Goal: Task Accomplishment & Management: Manage account settings

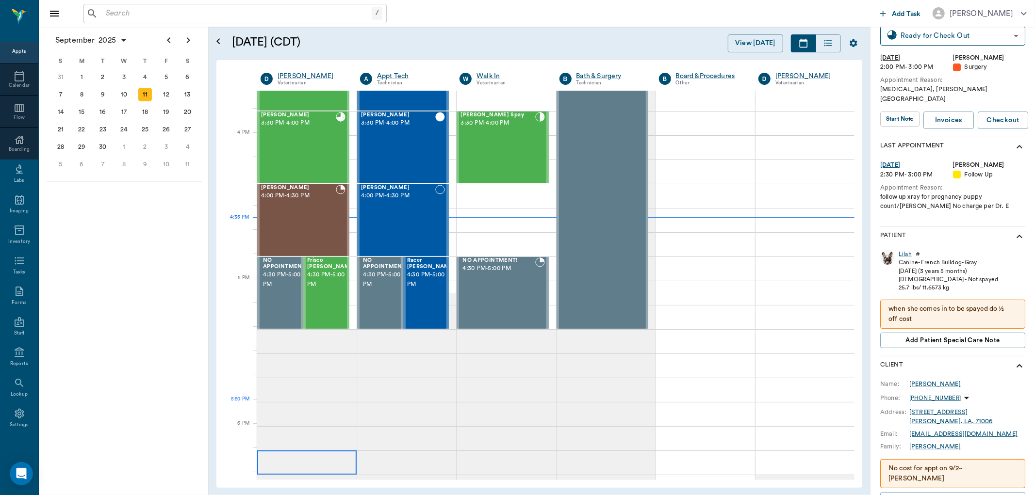
scroll to position [1127, 0]
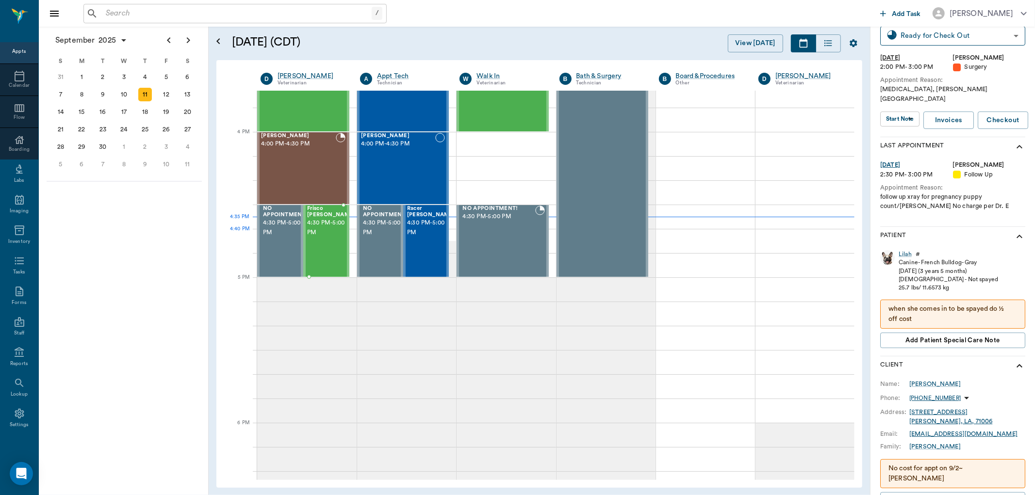
click at [320, 237] on span "4:30 PM - 5:00 PM" at bounding box center [331, 227] width 49 height 19
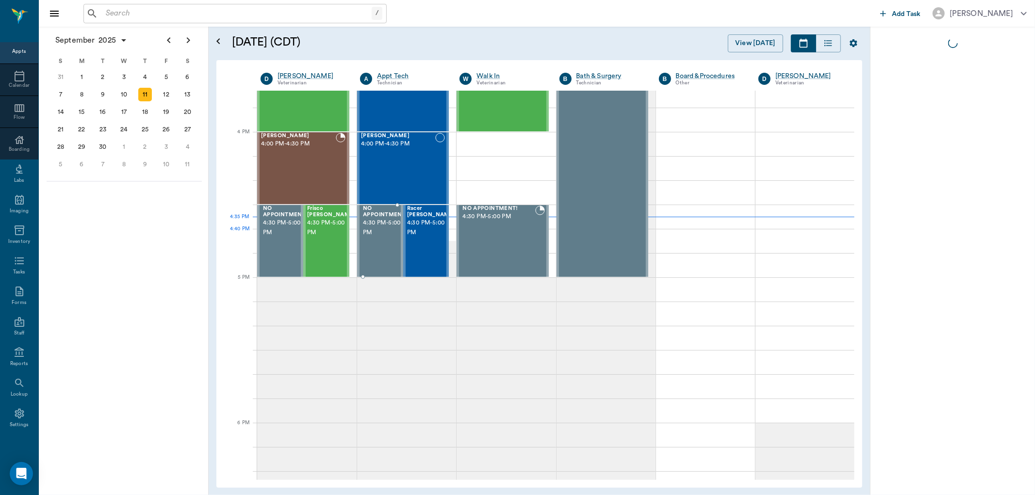
scroll to position [0, 0]
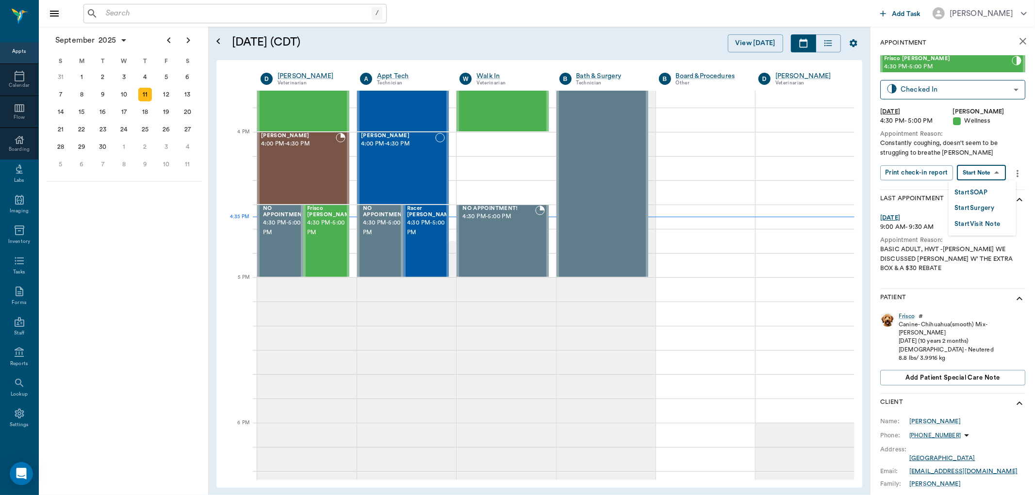
click at [986, 167] on body "/ ​ Add Task Dr. Bert Ellsworth Nectar Messages Appts Calendar Flow Boarding La…" at bounding box center [517, 247] width 1035 height 495
click at [971, 192] on button "Start SOAP" at bounding box center [970, 192] width 33 height 11
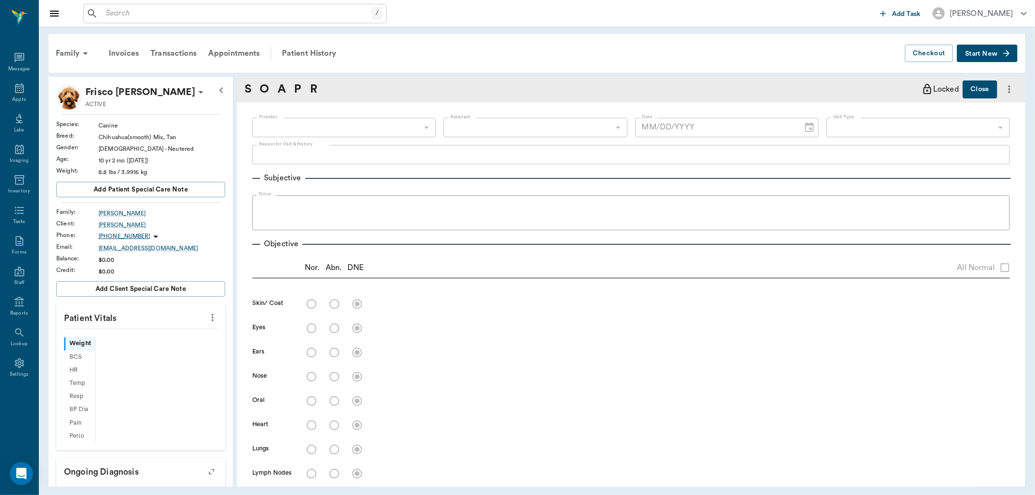
type input "63ec2f075fda476ae8351a4d"
type input "65d2be4f46e3a538d89b8c14"
type textarea "Constantly coughing, doesn't seem to be struggling to breathe Christy"
type input "[DATE]"
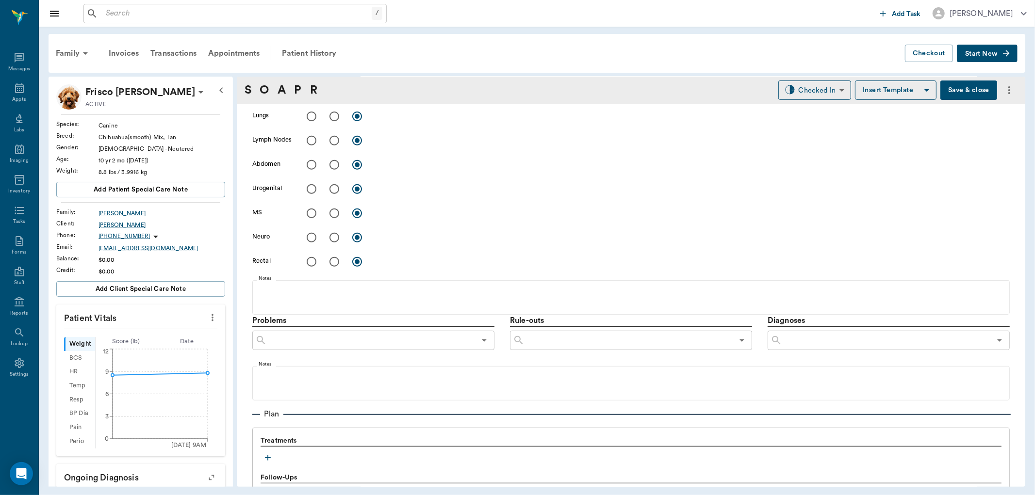
scroll to position [524, 0]
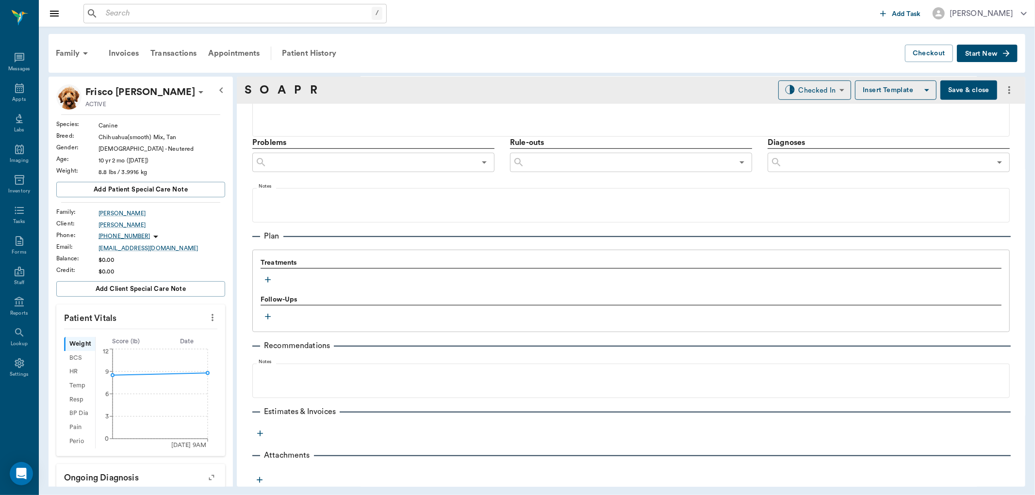
click at [263, 280] on icon "button" at bounding box center [268, 280] width 10 height 10
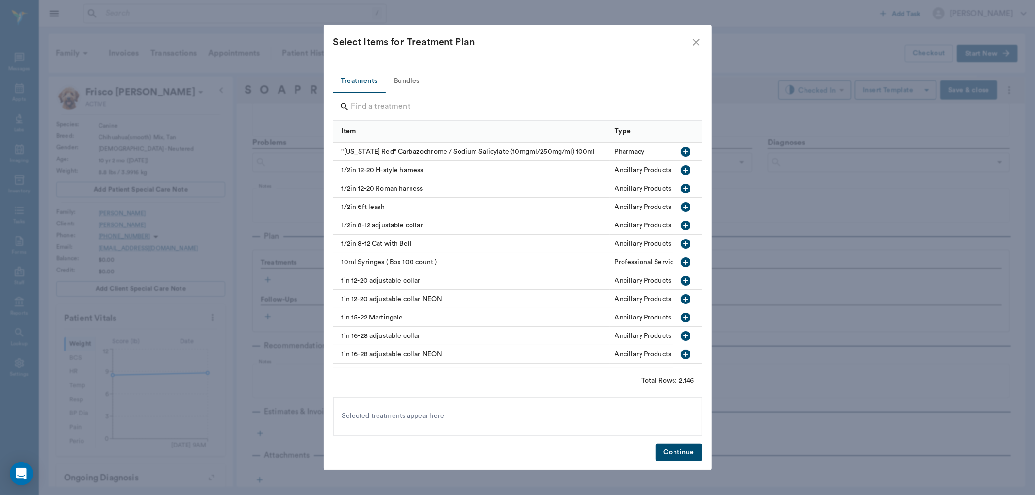
click at [385, 108] on input "Search" at bounding box center [518, 107] width 334 height 16
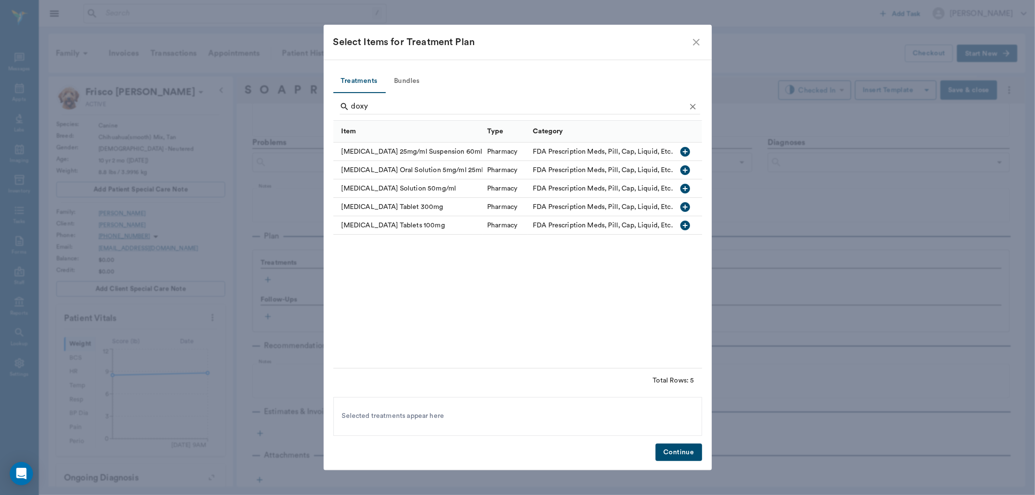
click at [683, 187] on icon "button" at bounding box center [686, 189] width 10 height 10
type input "d"
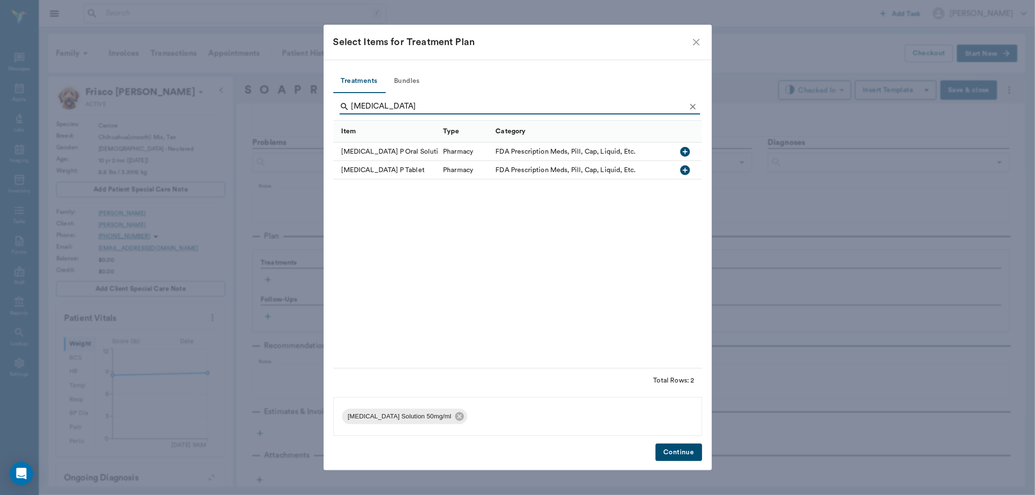
type input "temaril"
click at [689, 150] on icon "button" at bounding box center [685, 152] width 10 height 10
click at [676, 446] on button "Continue" at bounding box center [678, 453] width 46 height 18
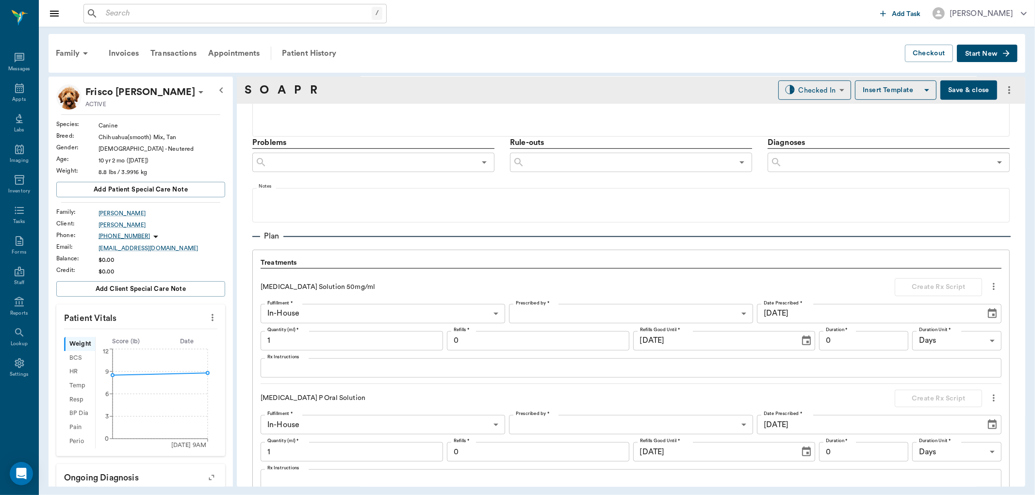
scroll to position [750, 0]
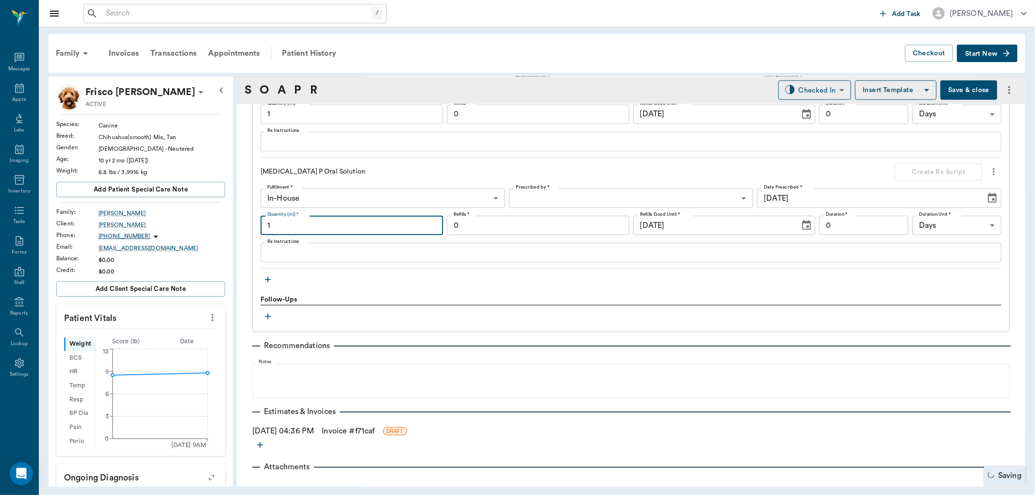
click at [338, 227] on input "1" at bounding box center [352, 225] width 182 height 19
type input "8"
click at [316, 260] on div "x Rx Instructions" at bounding box center [631, 252] width 741 height 19
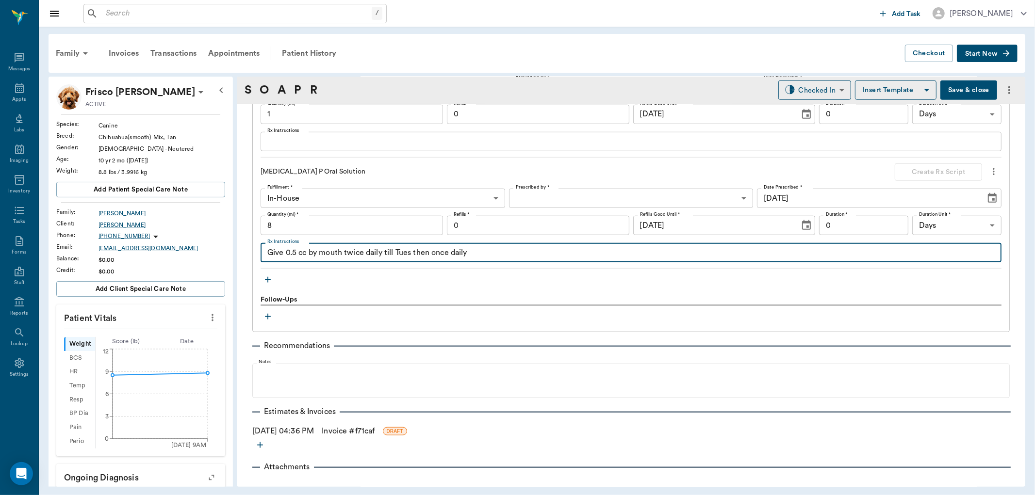
type textarea "Give 0.5 cc by mouth twice daily till Tues then once daily"
click at [566, 197] on body "/ ​ Add Task Dr. Bert Ellsworth Nectar Messages Appts Labs Imaging Inventory Ta…" at bounding box center [517, 247] width 1035 height 495
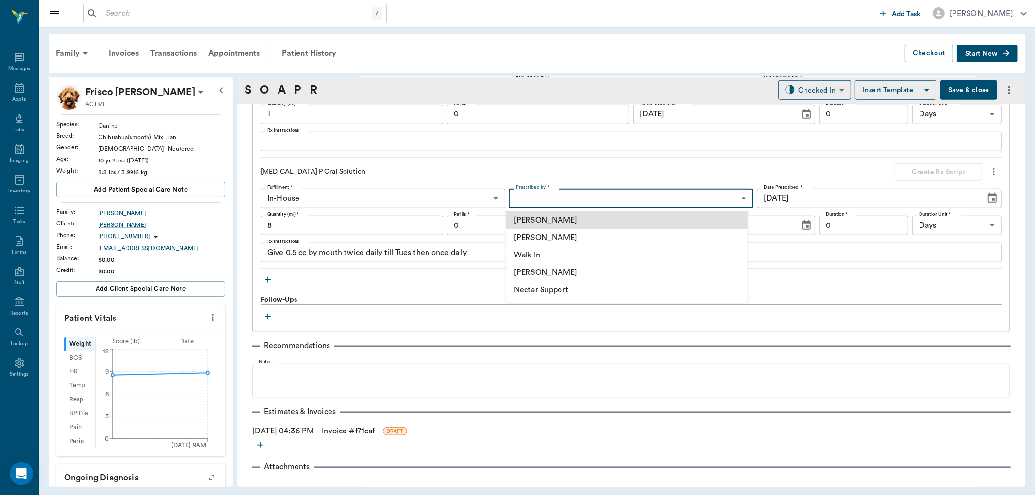
click at [567, 232] on li "[PERSON_NAME]" at bounding box center [627, 237] width 242 height 17
type input "63ec2f075fda476ae8351a4d"
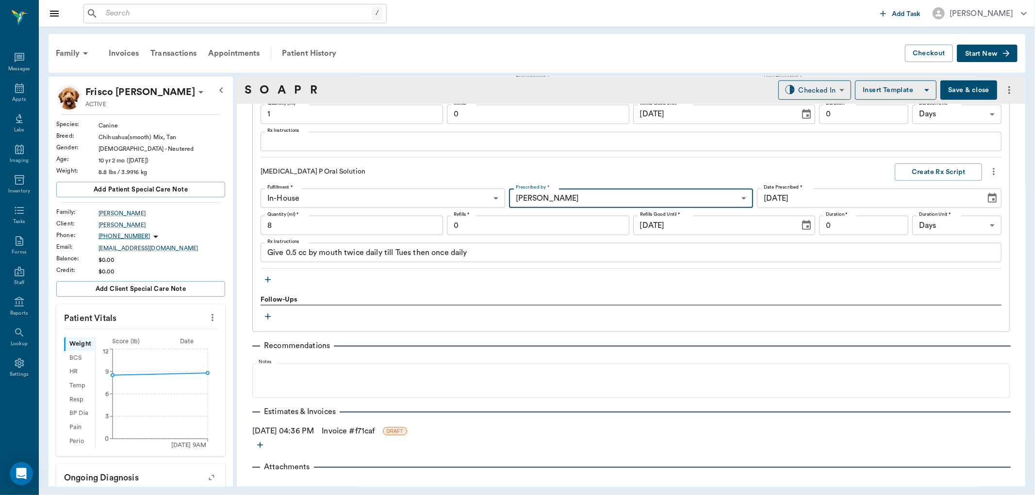
click at [568, 225] on input "0" at bounding box center [538, 225] width 182 height 19
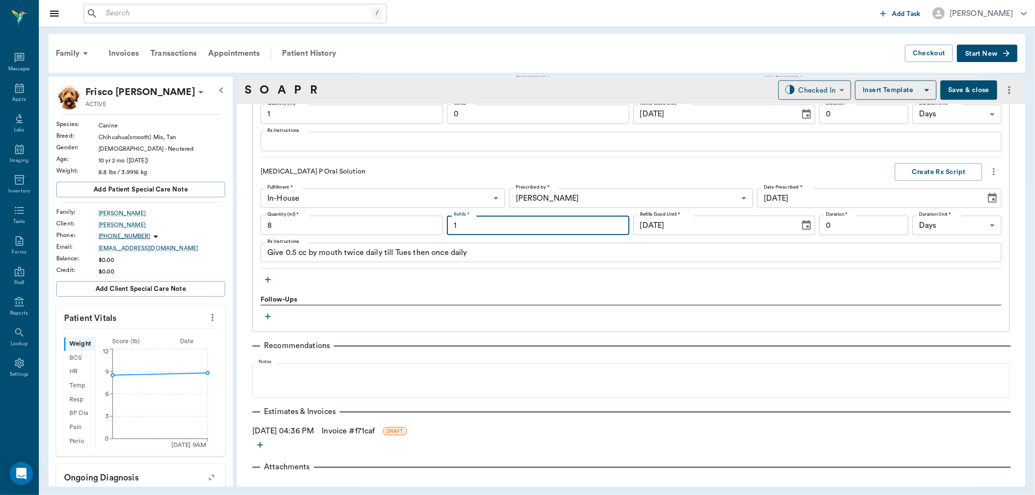
type input "1"
click at [856, 224] on input "0" at bounding box center [863, 225] width 89 height 19
type input "12"
click at [935, 170] on button "Create Rx Script" at bounding box center [938, 172] width 87 height 18
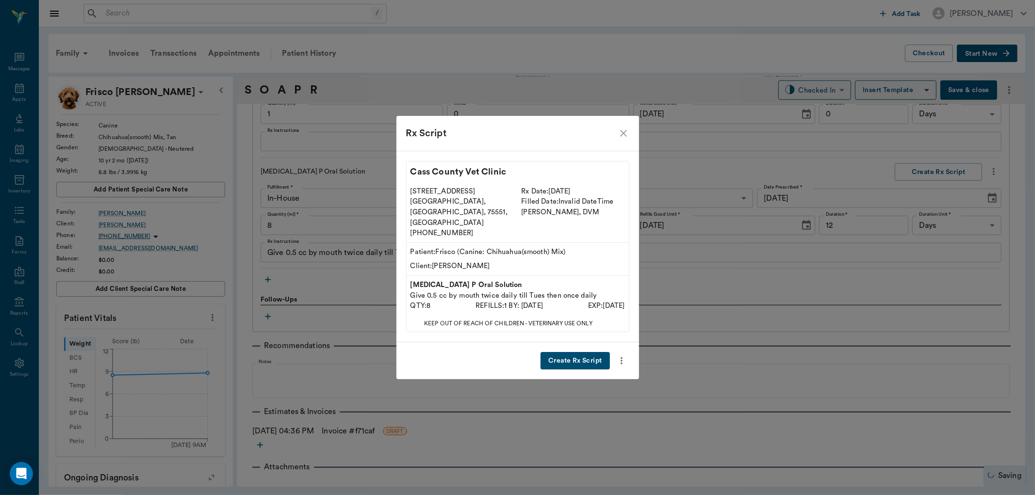
drag, startPoint x: 581, startPoint y: 351, endPoint x: 583, endPoint y: 343, distance: 7.5
click at [581, 352] on button "Create Rx Script" at bounding box center [574, 361] width 69 height 18
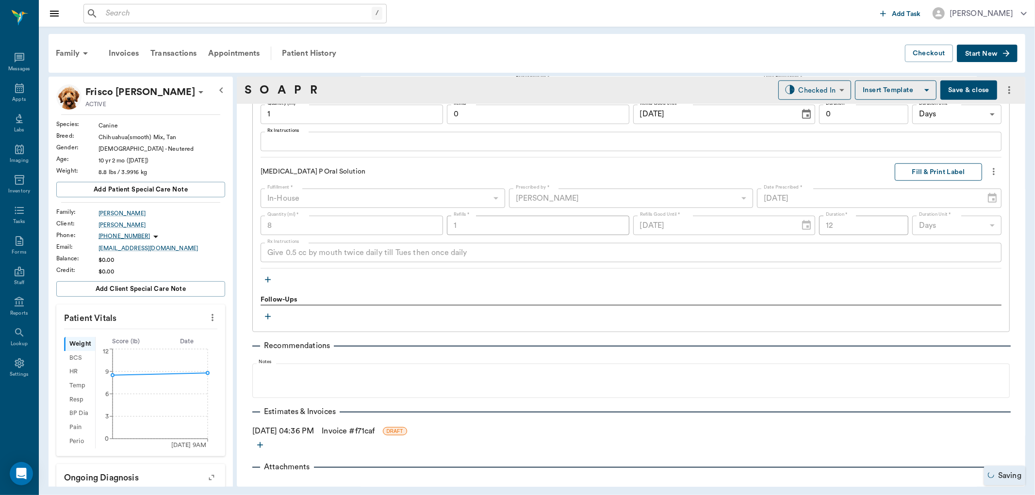
click at [929, 166] on button "Fill & Print Label" at bounding box center [938, 172] width 87 height 18
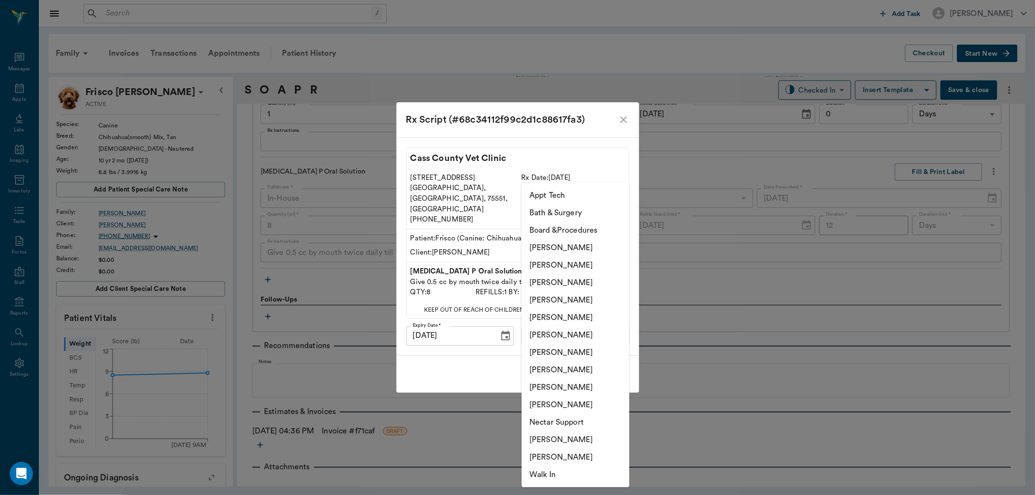
click at [579, 322] on body "/ ​ Add Task Dr. Bert Ellsworth Nectar Messages Appts Labs Imaging Inventory Ta…" at bounding box center [517, 247] width 1035 height 495
click at [568, 277] on li "[PERSON_NAME]" at bounding box center [576, 282] width 108 height 17
type input "642ef10e332a41444de2bad1"
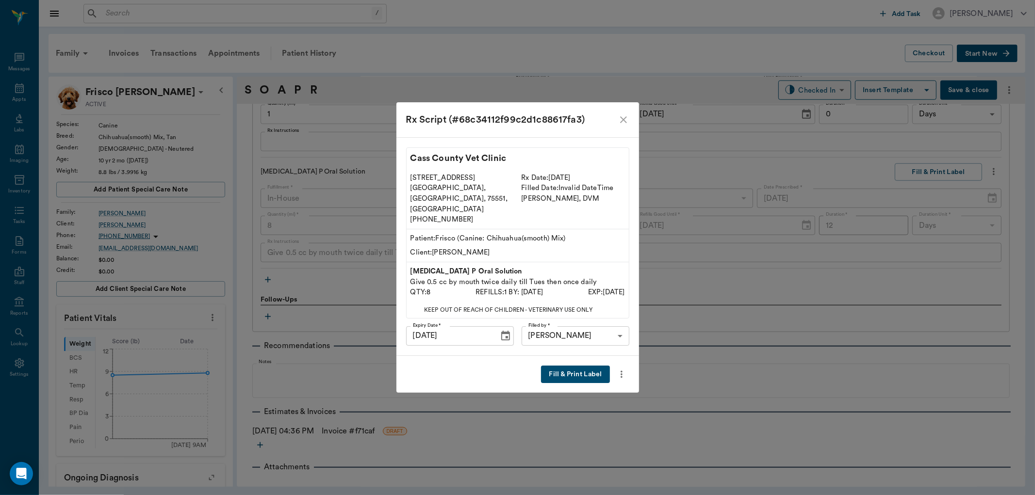
click at [562, 366] on button "Fill & Print Label" at bounding box center [575, 375] width 68 height 18
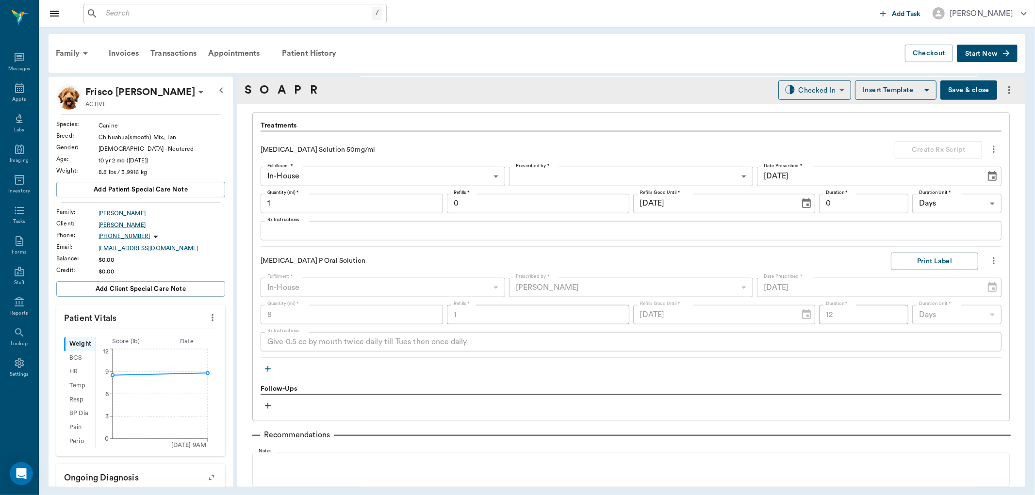
scroll to position [643, 0]
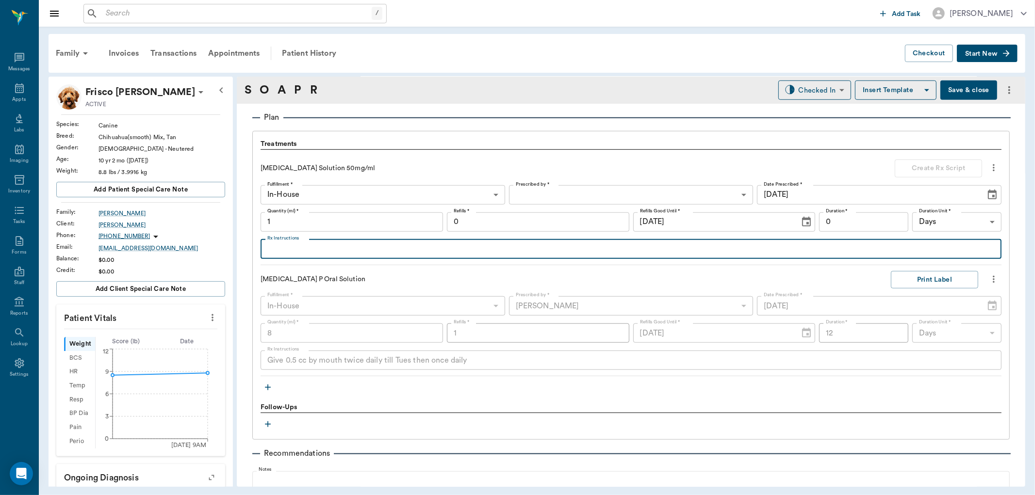
click at [280, 246] on textarea "Rx Instructions" at bounding box center [630, 249] width 727 height 11
click at [287, 224] on input "1" at bounding box center [352, 221] width 182 height 19
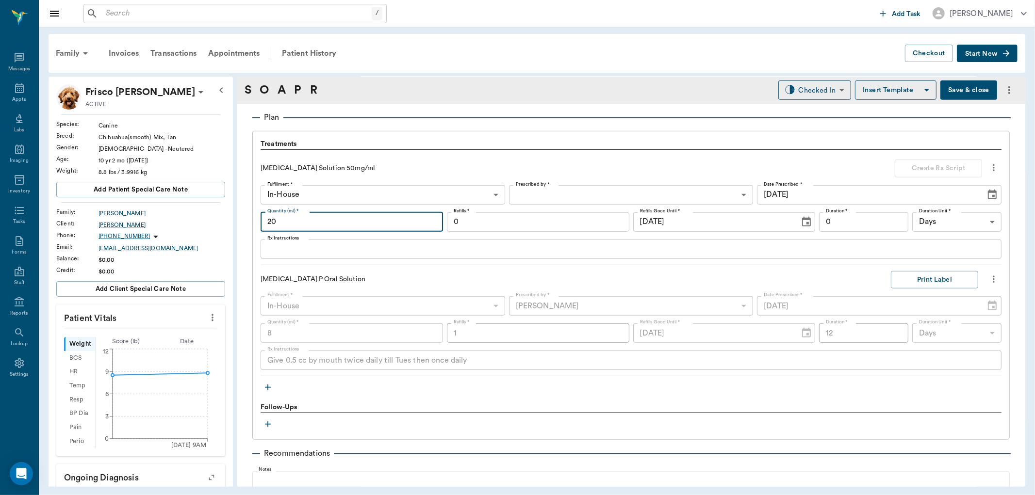
type input "20"
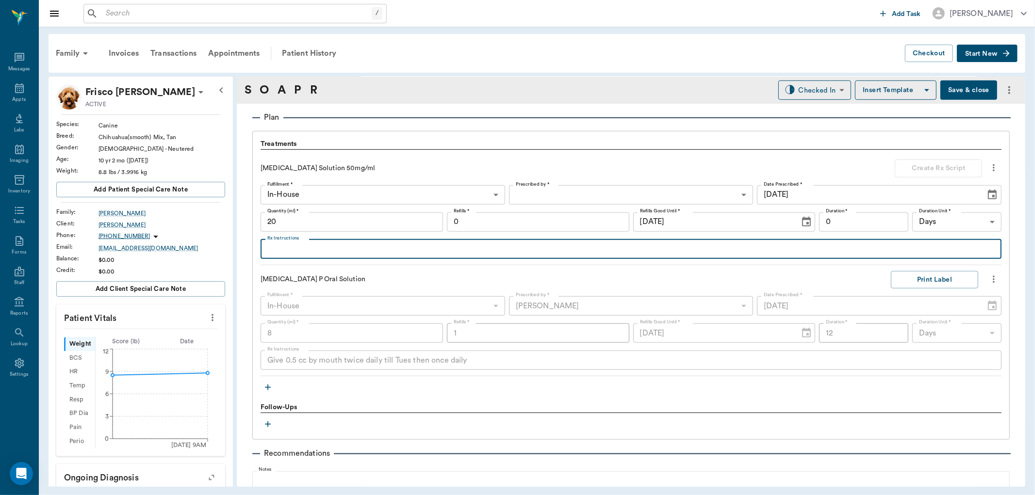
click at [285, 244] on textarea "Rx Instructions" at bounding box center [630, 249] width 727 height 11
type textarea "Give 1 cc by mouth twice daily"
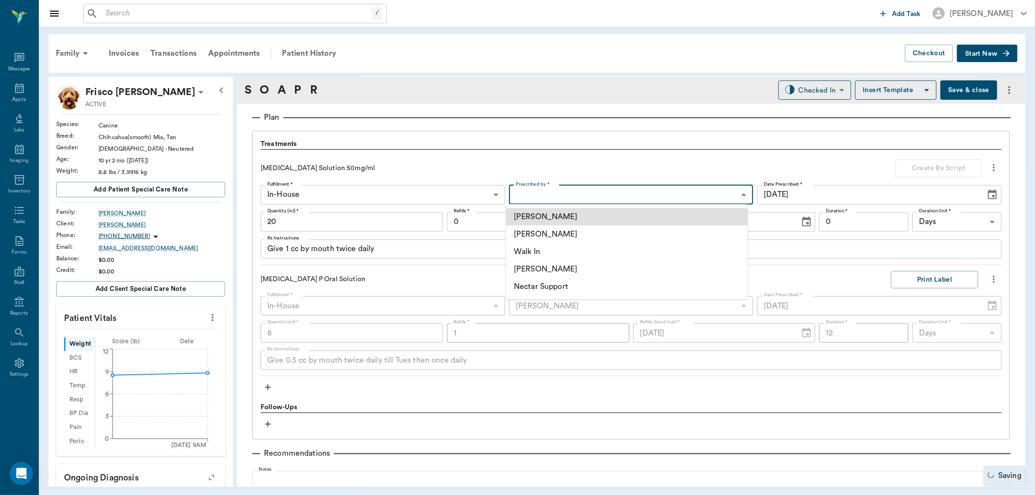
click at [663, 195] on body "/ ​ Add Task Dr. Bert Ellsworth Nectar Messages Appts Labs Imaging Inventory Ta…" at bounding box center [517, 247] width 1035 height 495
click at [563, 235] on li "[PERSON_NAME]" at bounding box center [627, 234] width 242 height 17
type input "63ec2f075fda476ae8351a4d"
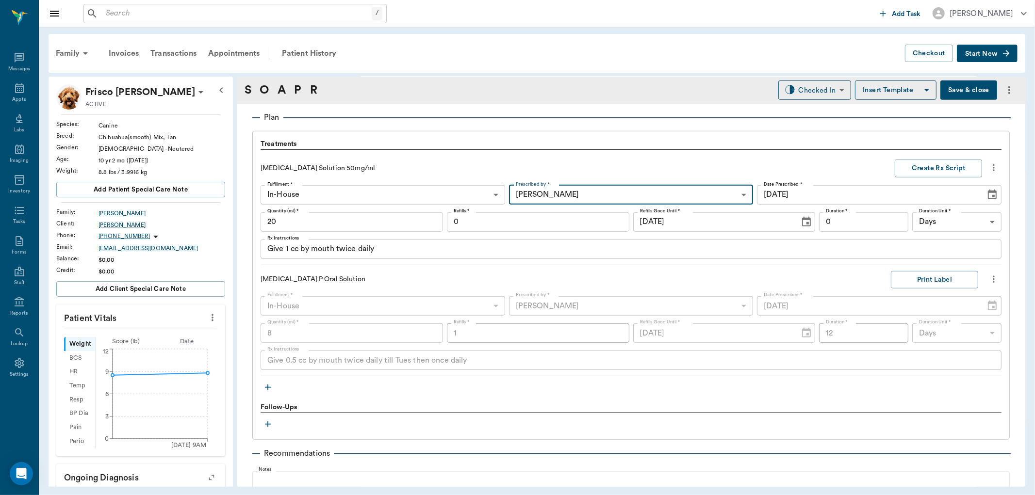
click at [570, 228] on input "0" at bounding box center [538, 221] width 182 height 19
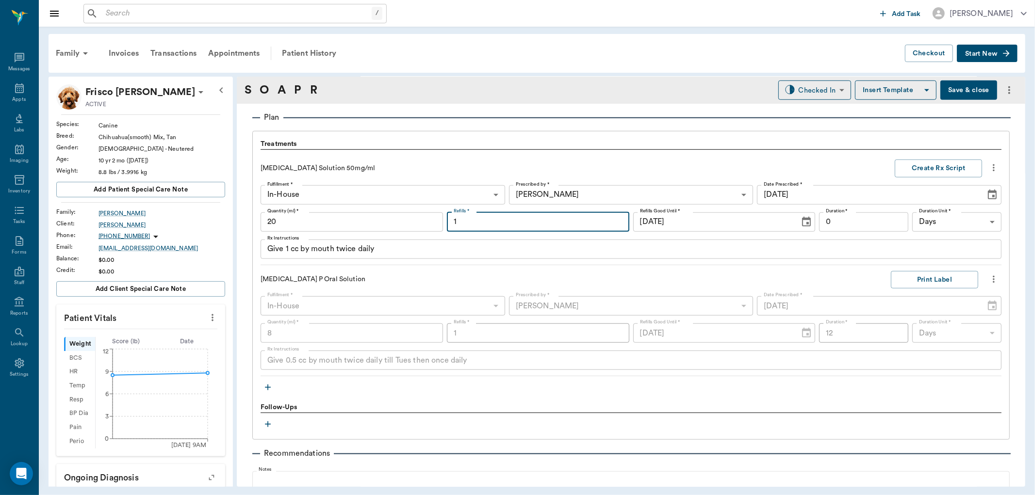
type input "1"
click at [849, 220] on input "0" at bounding box center [863, 221] width 89 height 19
type input "10"
click at [924, 170] on button "Create Rx Script" at bounding box center [938, 169] width 87 height 18
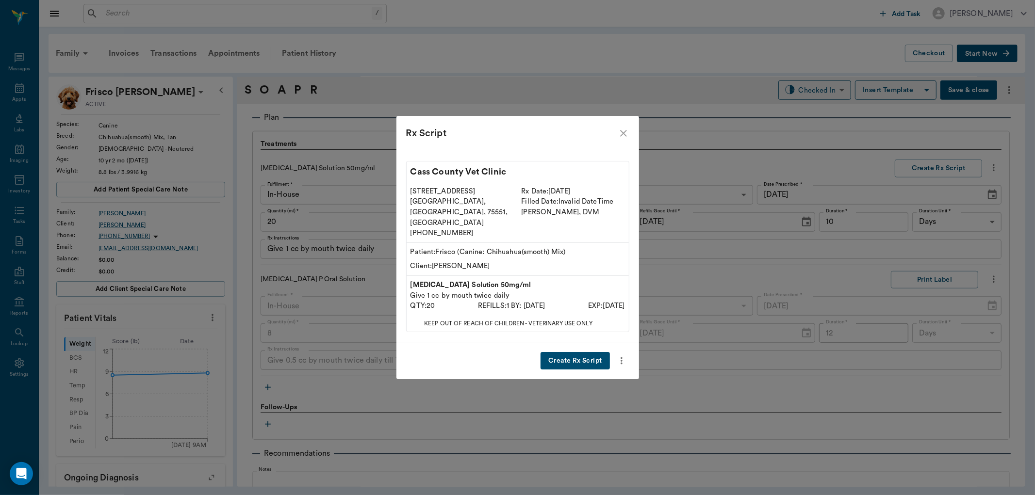
click at [559, 352] on button "Create Rx Script" at bounding box center [574, 361] width 69 height 18
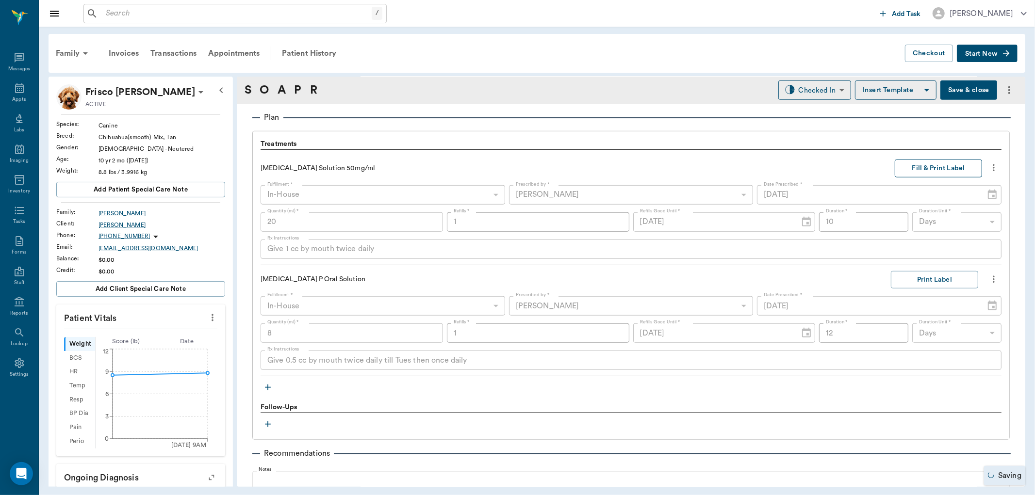
click at [943, 171] on button "Fill & Print Label" at bounding box center [938, 169] width 87 height 18
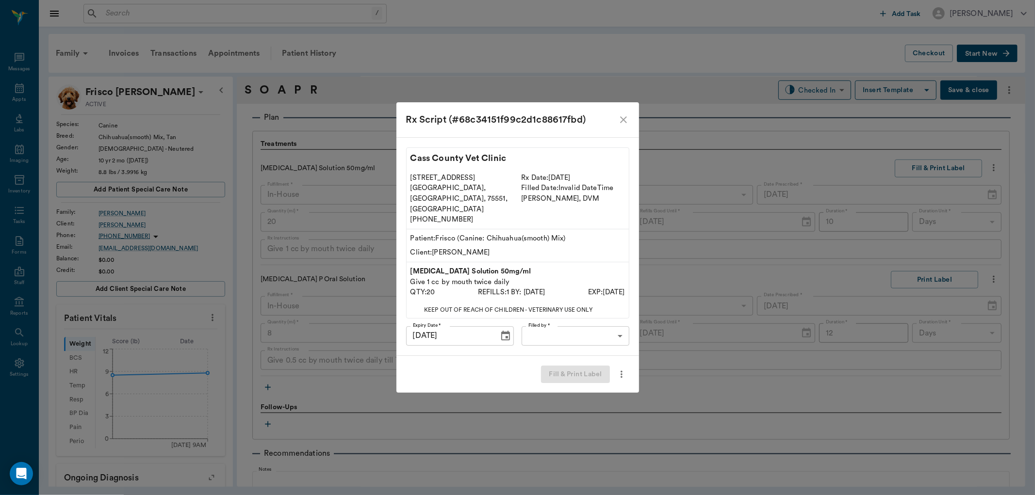
click at [579, 326] on body "/ ​ Add Task Dr. Bert Ellsworth Nectar Messages Appts Labs Imaging Inventory Ta…" at bounding box center [517, 247] width 1035 height 495
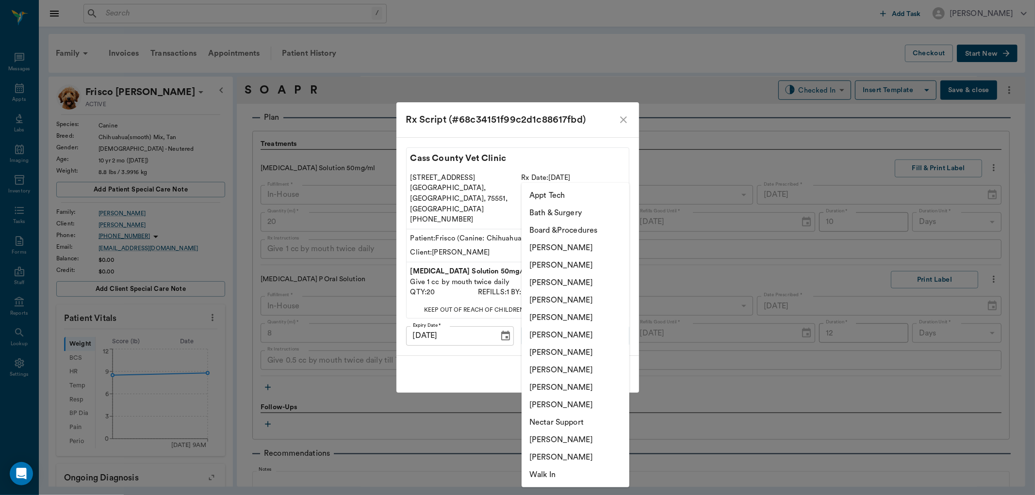
click at [571, 295] on li "[PERSON_NAME]" at bounding box center [576, 300] width 108 height 17
type input "63ec2f075fda476ae8351a4d"
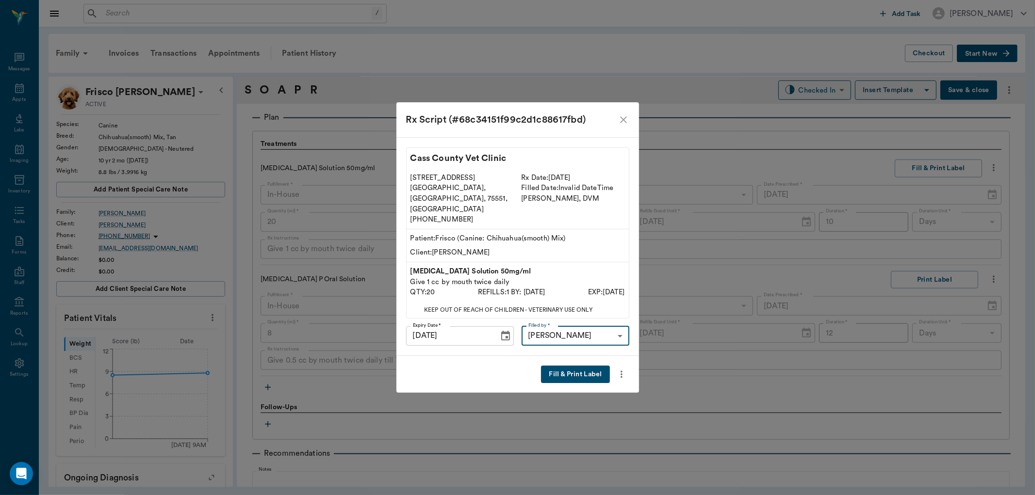
click at [571, 366] on button "Fill & Print Label" at bounding box center [575, 375] width 68 height 18
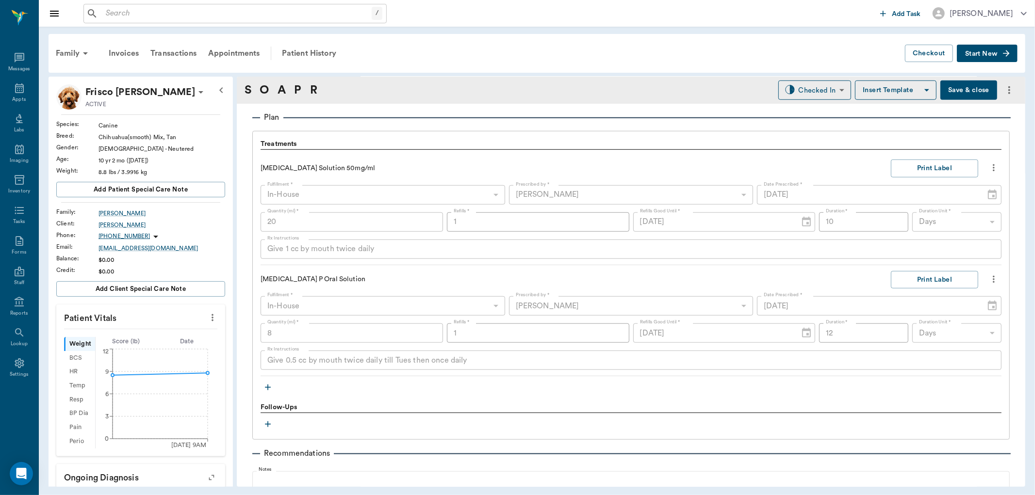
click at [270, 387] on icon "button" at bounding box center [268, 388] width 6 height 6
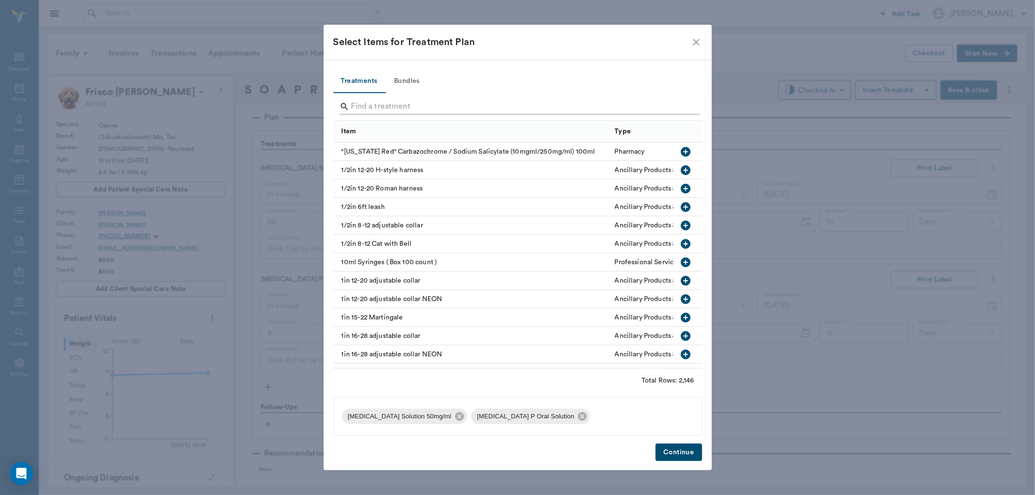
click at [375, 105] on input "Search" at bounding box center [518, 107] width 334 height 16
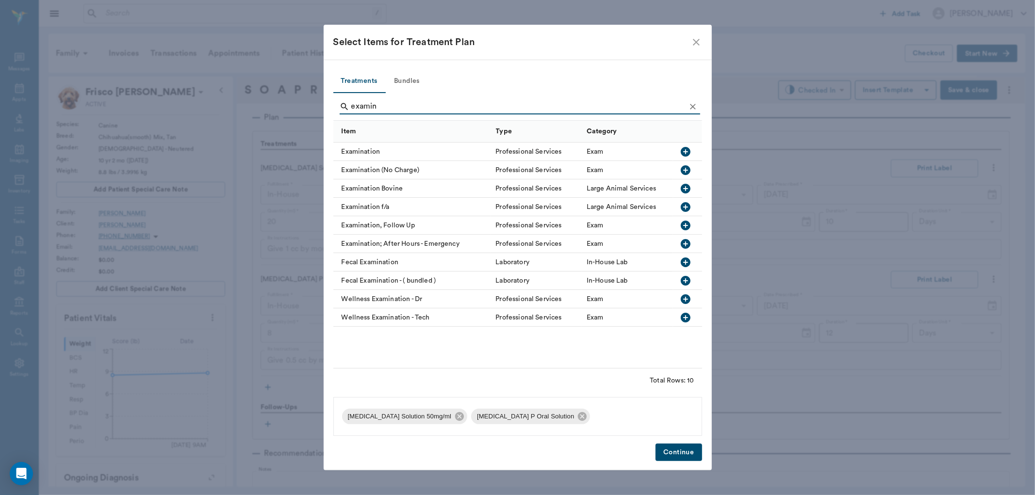
type input "examin"
click at [686, 150] on icon "button" at bounding box center [686, 152] width 10 height 10
click at [678, 454] on button "Continue" at bounding box center [678, 453] width 46 height 18
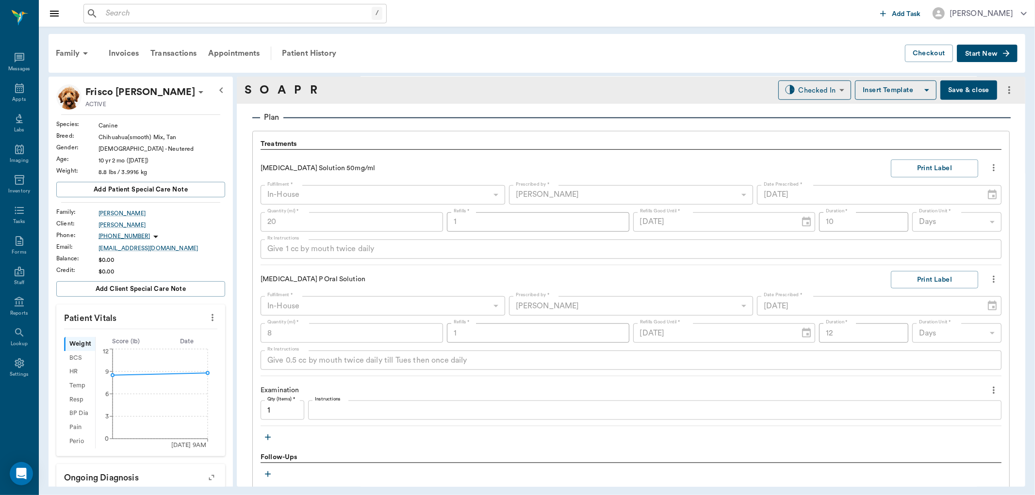
click at [265, 439] on icon "button" at bounding box center [268, 438] width 10 height 10
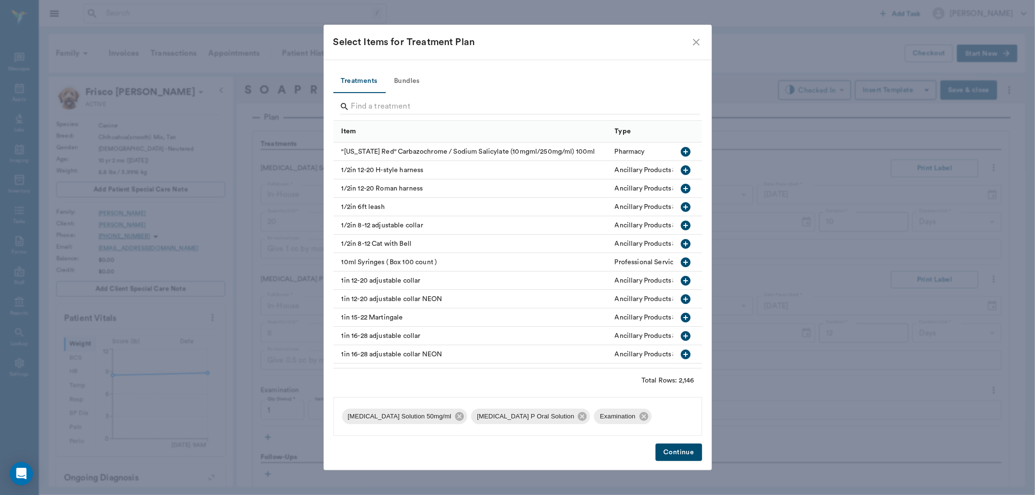
drag, startPoint x: 265, startPoint y: 439, endPoint x: 361, endPoint y: 448, distance: 96.5
click at [361, 448] on div "Continue" at bounding box center [517, 453] width 369 height 18
click at [396, 108] on input "Search" at bounding box center [518, 107] width 334 height 16
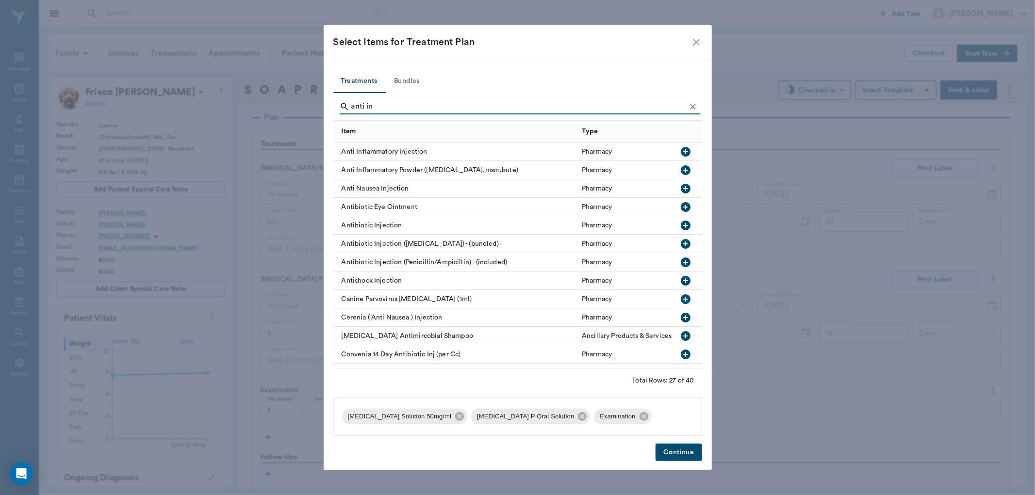
type input "anti in"
click at [681, 151] on icon "button" at bounding box center [686, 152] width 10 height 10
click at [681, 453] on button "Continue" at bounding box center [678, 453] width 46 height 18
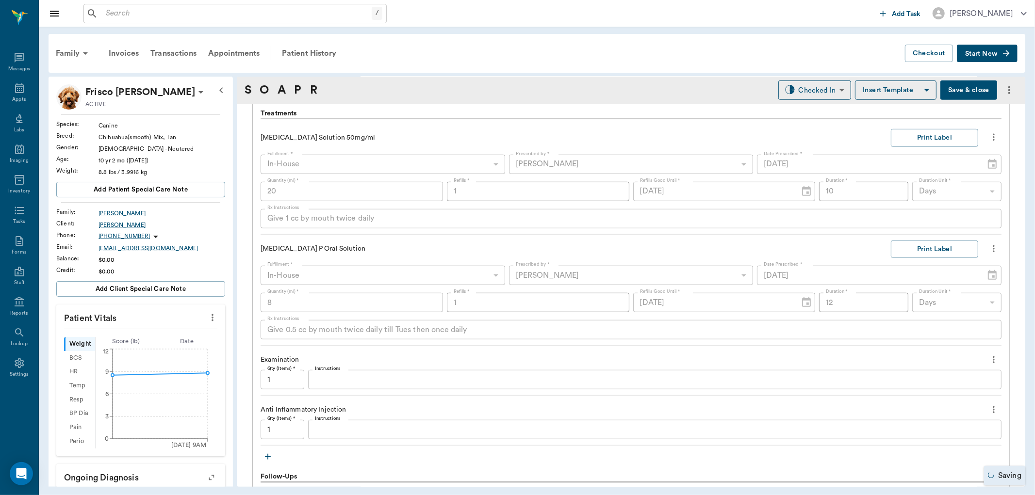
scroll to position [750, 0]
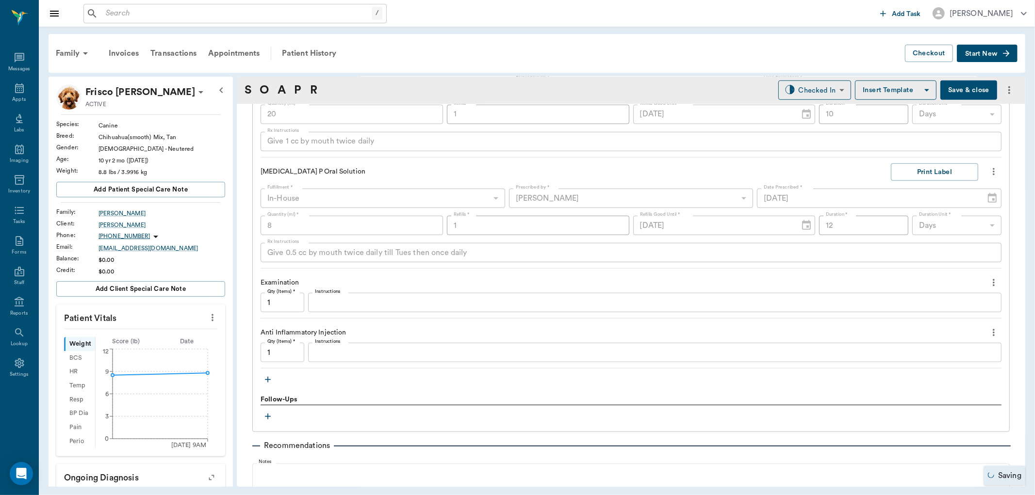
click at [328, 357] on textarea "Instructions" at bounding box center [655, 352] width 680 height 11
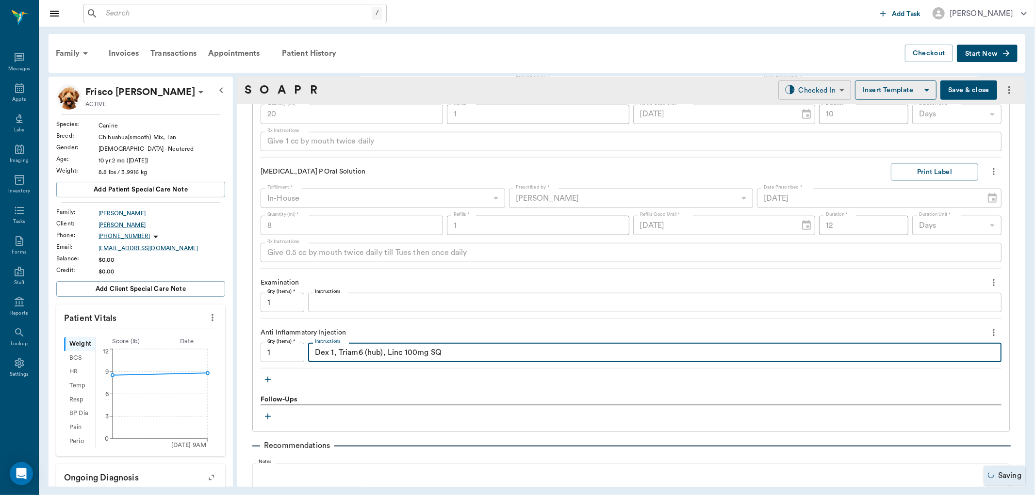
type textarea "Dex 1, Triam6 (hub), Linc 100mg SQ"
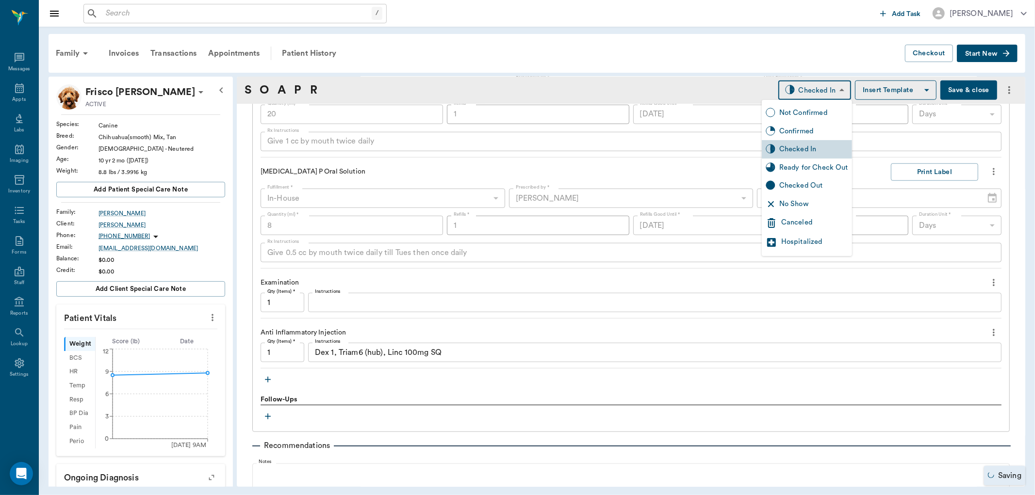
click at [822, 84] on body "/ ​ Add Task Dr. Bert Ellsworth Nectar Messages Appts Labs Imaging Inventory Ta…" at bounding box center [517, 247] width 1035 height 495
click at [815, 161] on div "Ready for Check Out" at bounding box center [807, 168] width 90 height 18
type input "READY_TO_CHECKOUT"
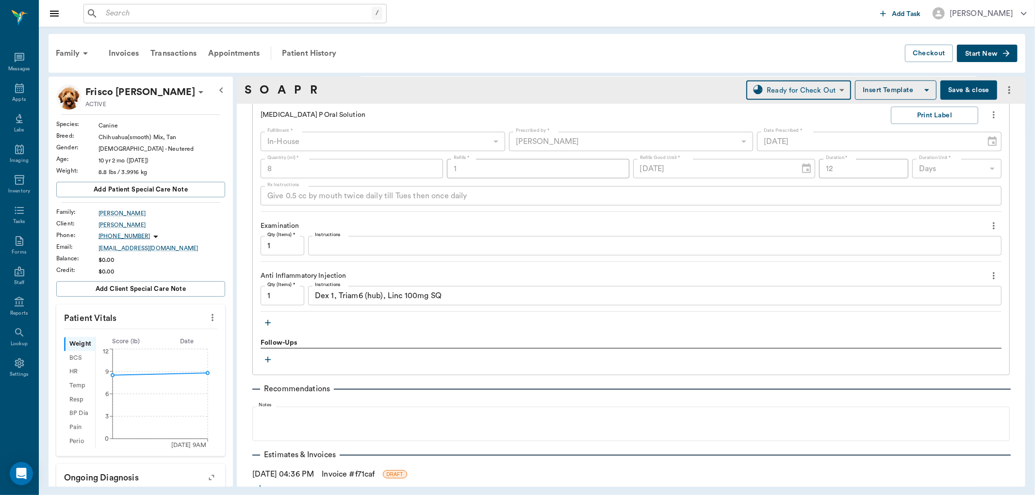
scroll to position [859, 0]
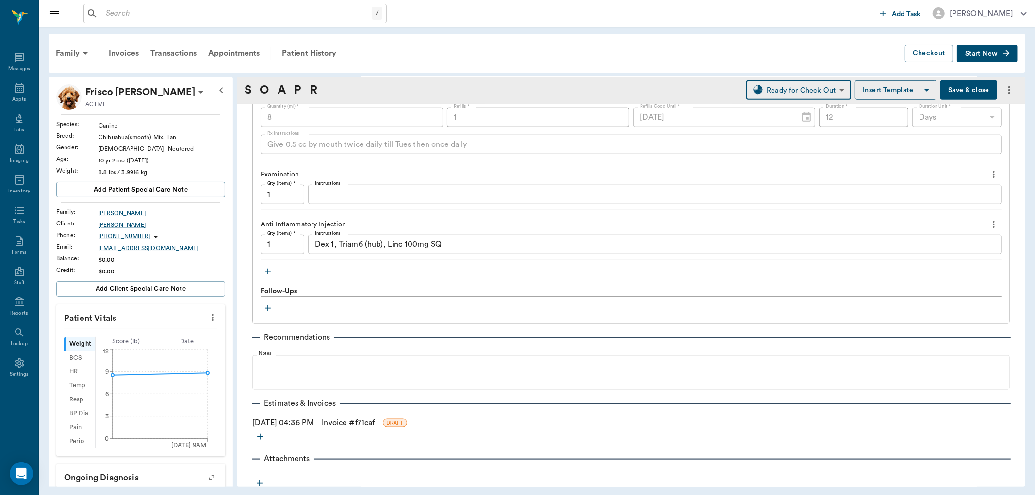
click at [967, 84] on button "Save & close" at bounding box center [968, 90] width 57 height 19
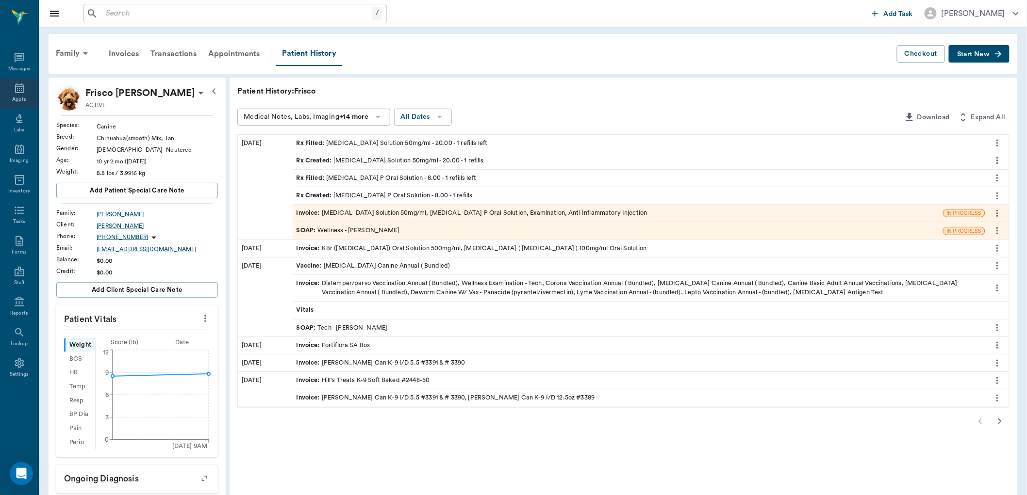
click at [15, 88] on icon at bounding box center [19, 88] width 9 height 10
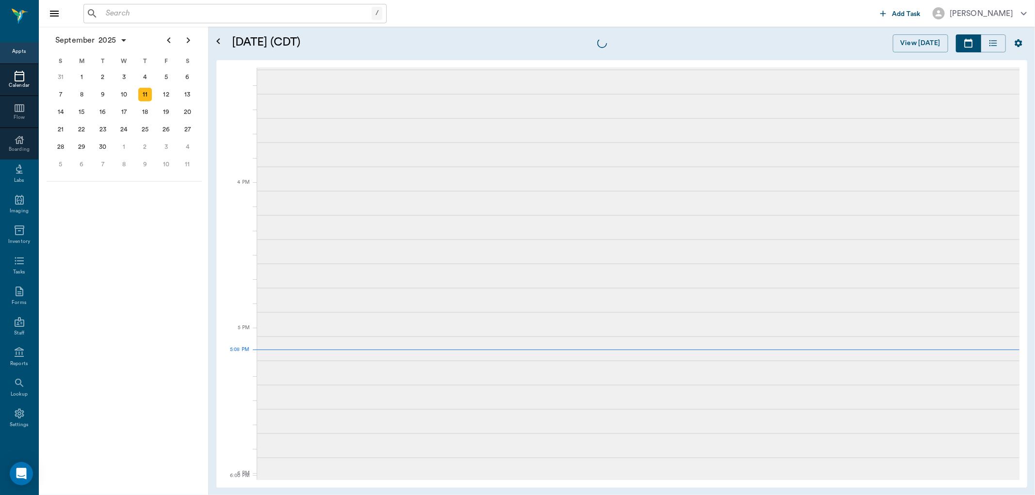
scroll to position [1311, 0]
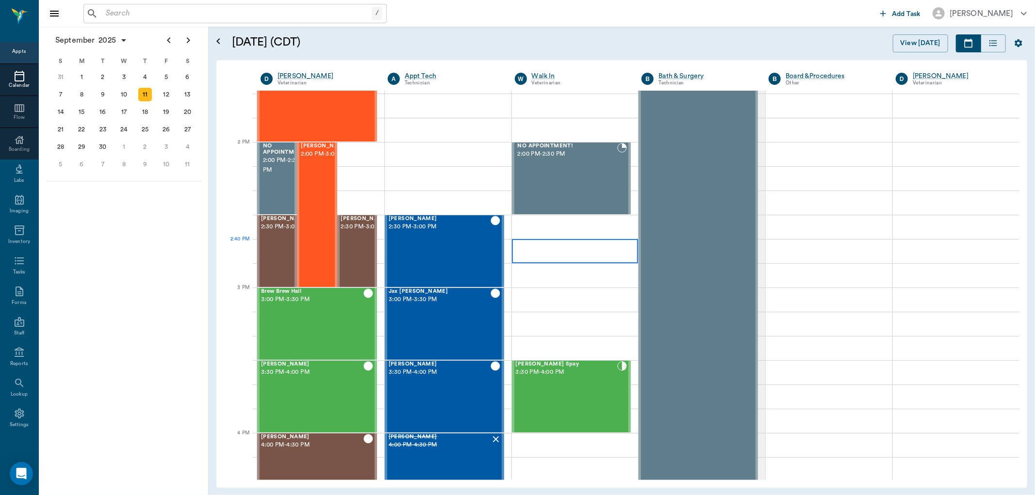
scroll to position [987, 0]
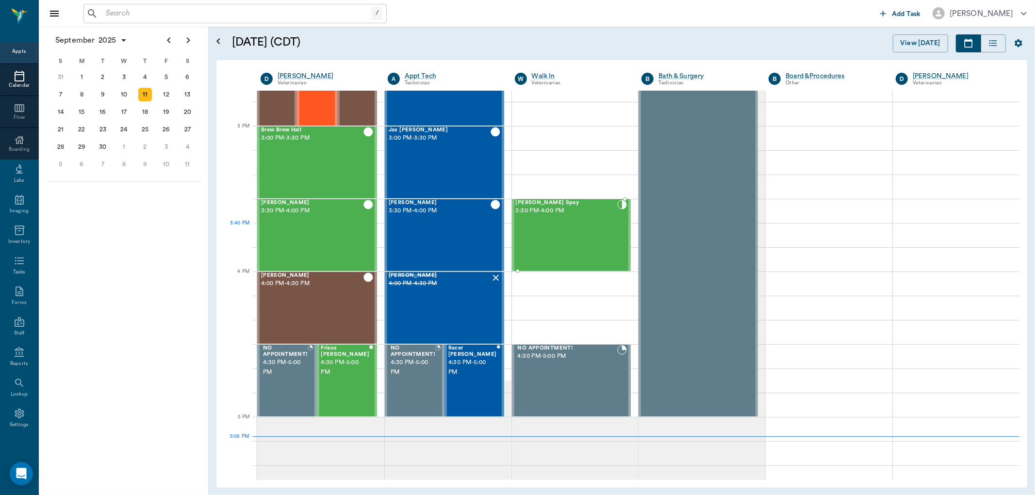
click at [561, 228] on div "[PERSON_NAME] Spay 3:30 PM - 4:00 PM" at bounding box center [567, 235] width 102 height 71
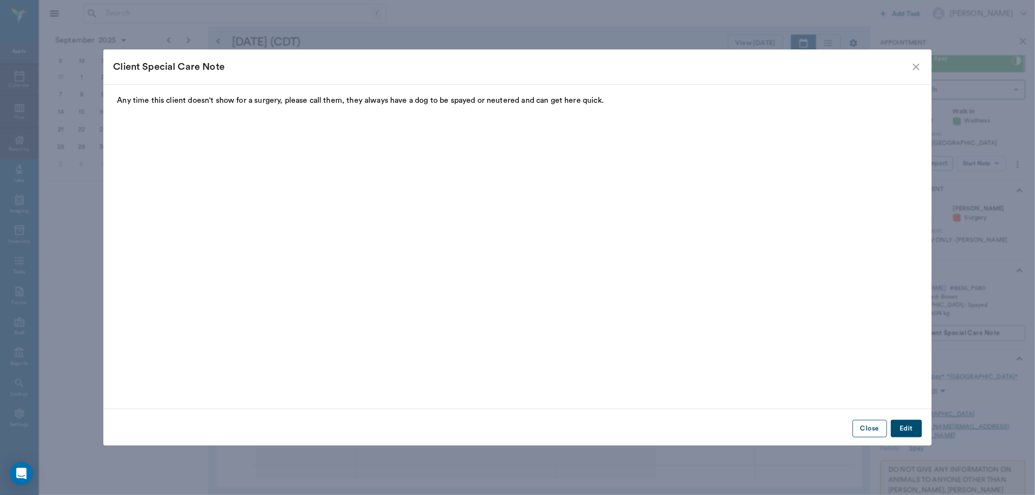
click at [859, 427] on button "Close" at bounding box center [869, 429] width 34 height 18
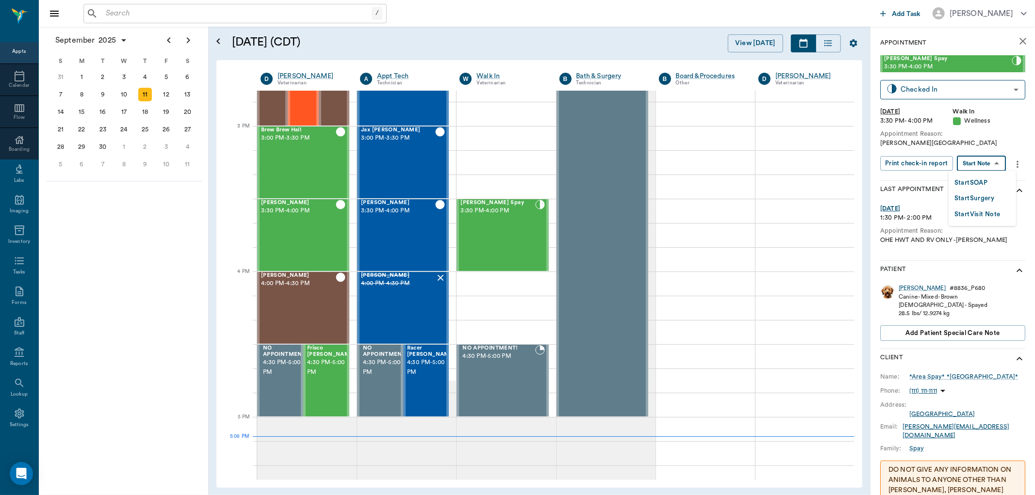
click at [976, 164] on body "/ ​ Add Task [PERSON_NAME] Nectar Messages Appts Calendar Flow Boarding Labs Im…" at bounding box center [517, 247] width 1035 height 495
click at [978, 212] on button "Start Visit Note" at bounding box center [977, 214] width 46 height 11
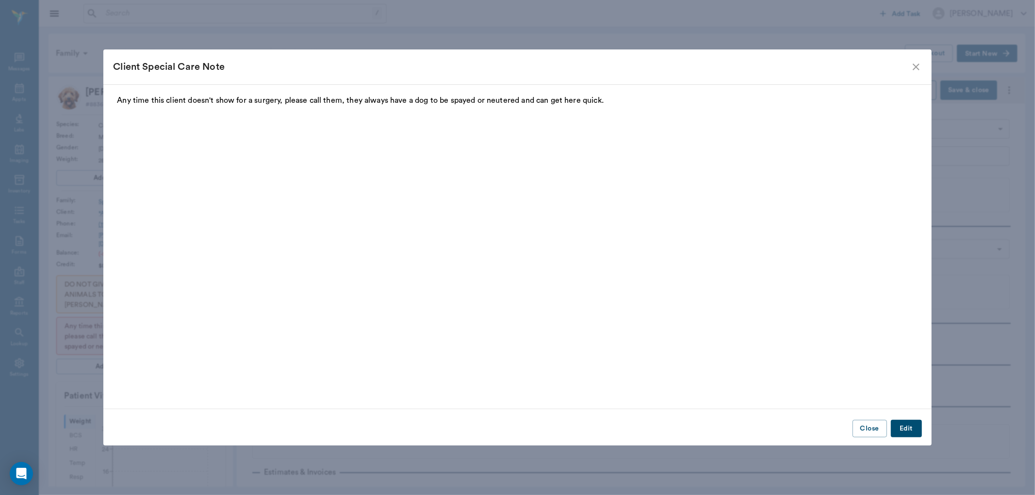
type input "63ee68728bdb516679580557"
type input "65d2be4f46e3a538d89b8c14"
type input "[DATE]"
click at [867, 425] on button "Close" at bounding box center [869, 429] width 34 height 18
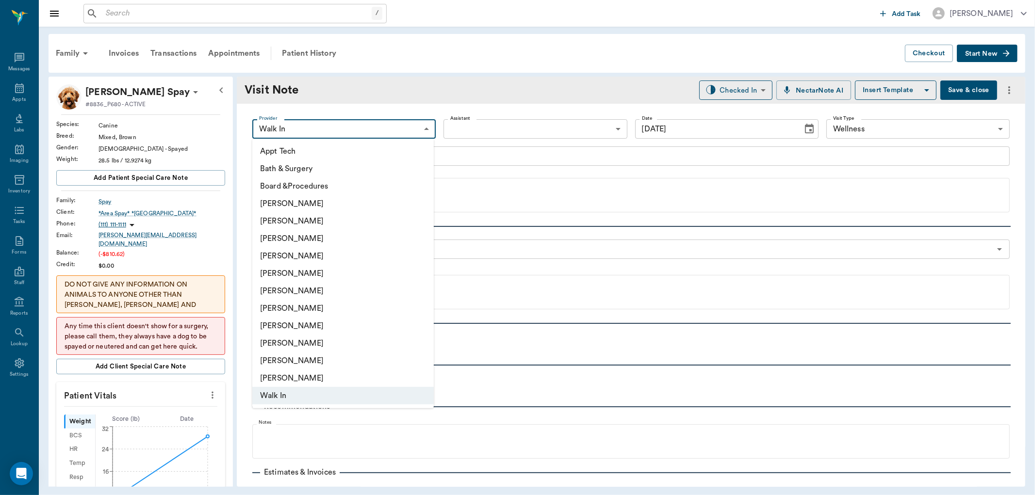
click at [421, 128] on body "/ ​ Add Task [PERSON_NAME] Nectar Messages Appts Labs Imaging Inventory Tasks F…" at bounding box center [517, 247] width 1035 height 495
click at [327, 255] on li "[PERSON_NAME]" at bounding box center [342, 255] width 181 height 17
type input "63ec2f075fda476ae8351a4d"
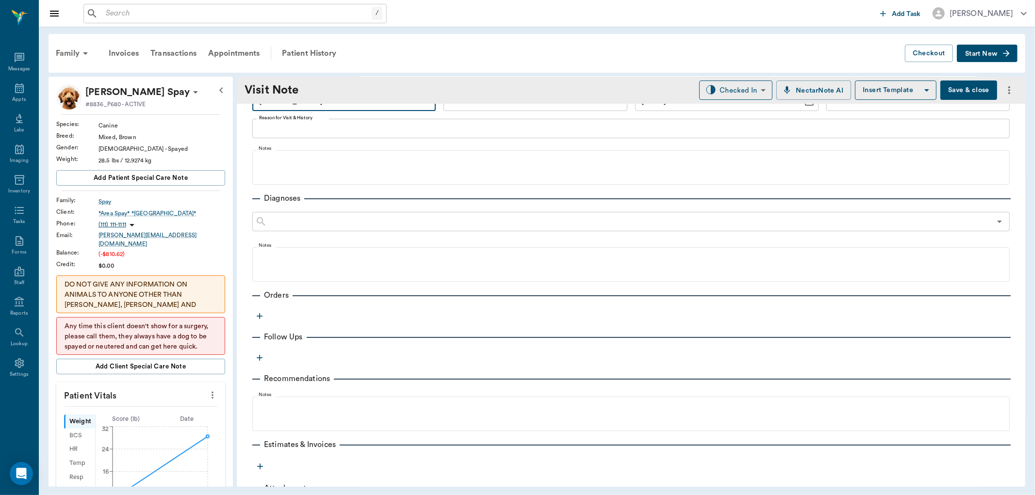
scroll to position [76, 0]
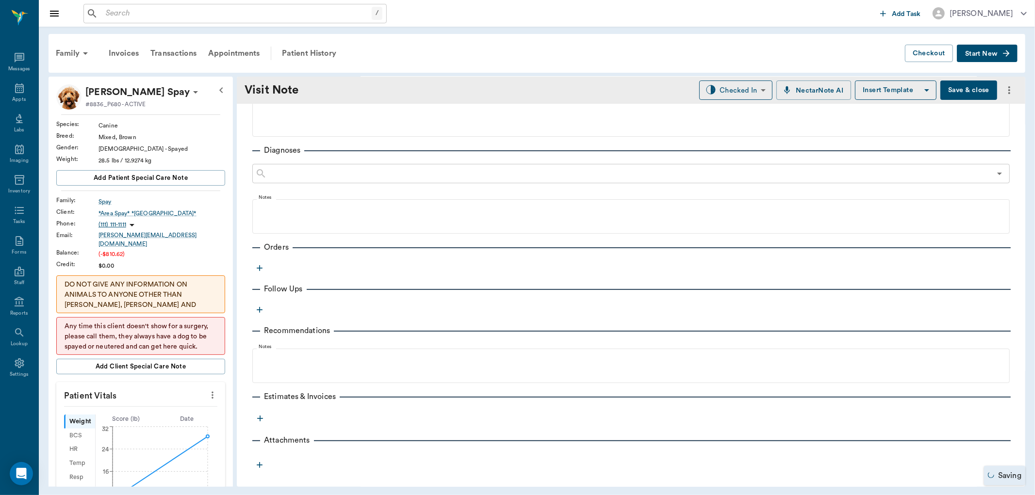
click at [258, 416] on icon "more" at bounding box center [260, 419] width 10 height 10
click at [345, 272] on div at bounding box center [517, 247] width 1035 height 495
click at [256, 265] on icon "button" at bounding box center [260, 268] width 10 height 10
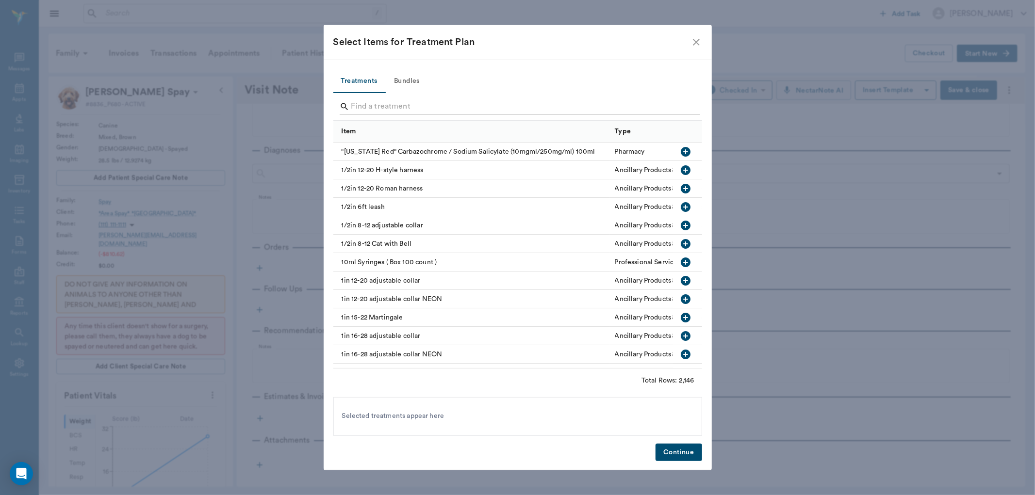
click at [396, 105] on input "Search" at bounding box center [518, 107] width 334 height 16
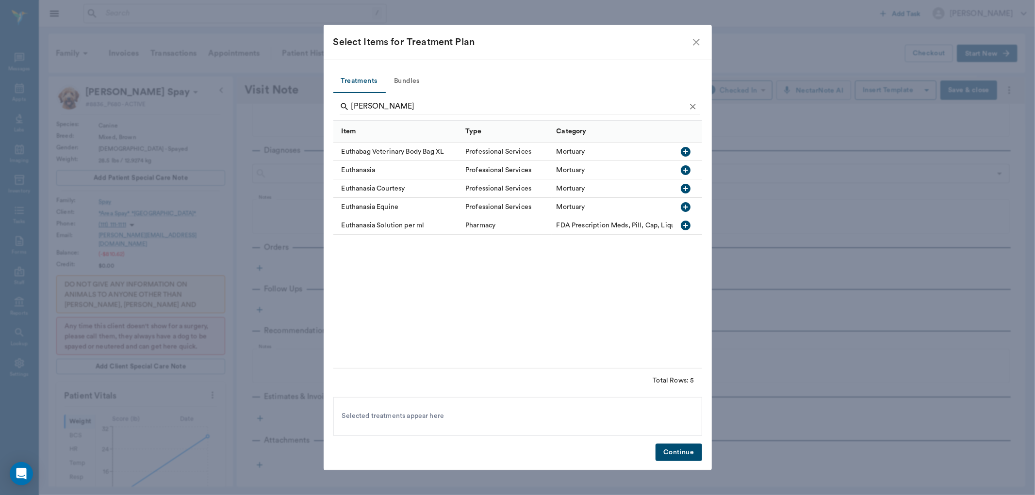
click at [687, 168] on icon "button" at bounding box center [686, 170] width 10 height 10
type input "e"
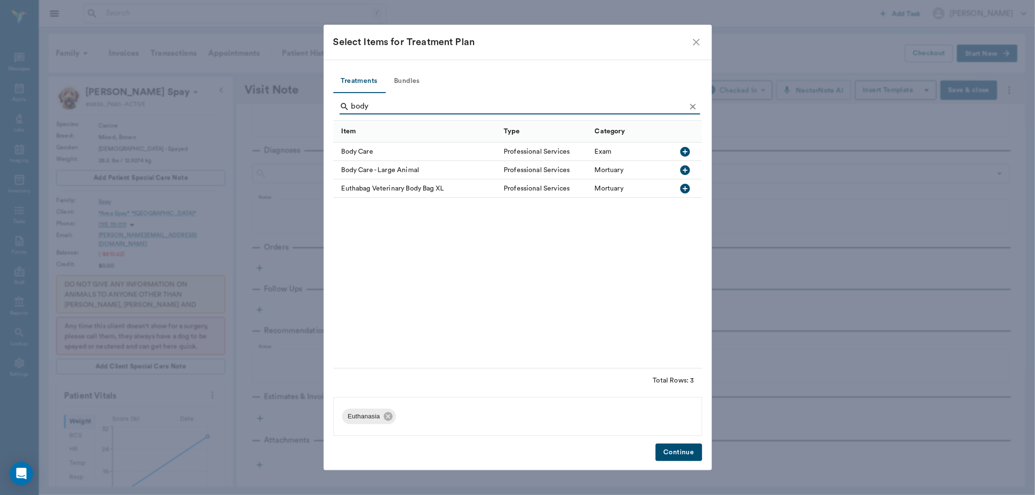
type input "body"
click at [688, 151] on icon "button" at bounding box center [685, 152] width 10 height 10
click at [677, 453] on button "Continue" at bounding box center [678, 453] width 46 height 18
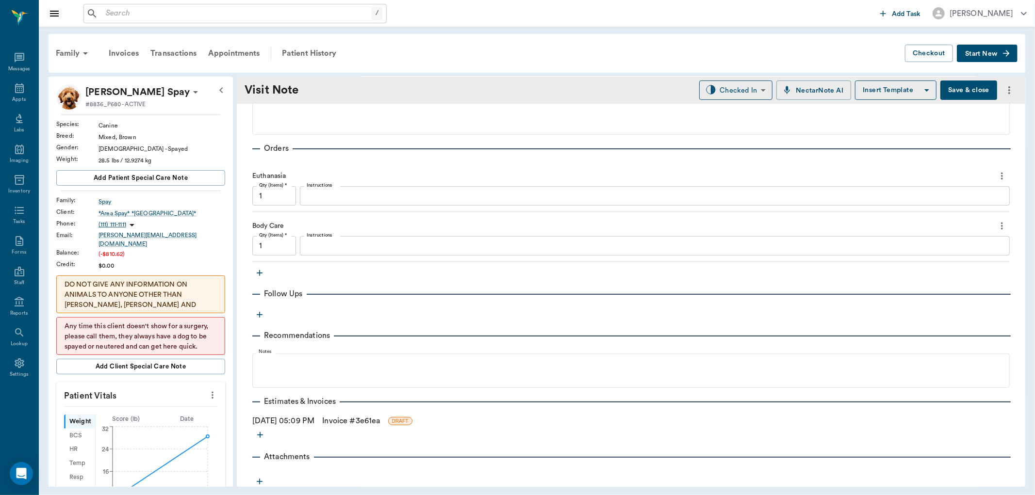
scroll to position [192, 0]
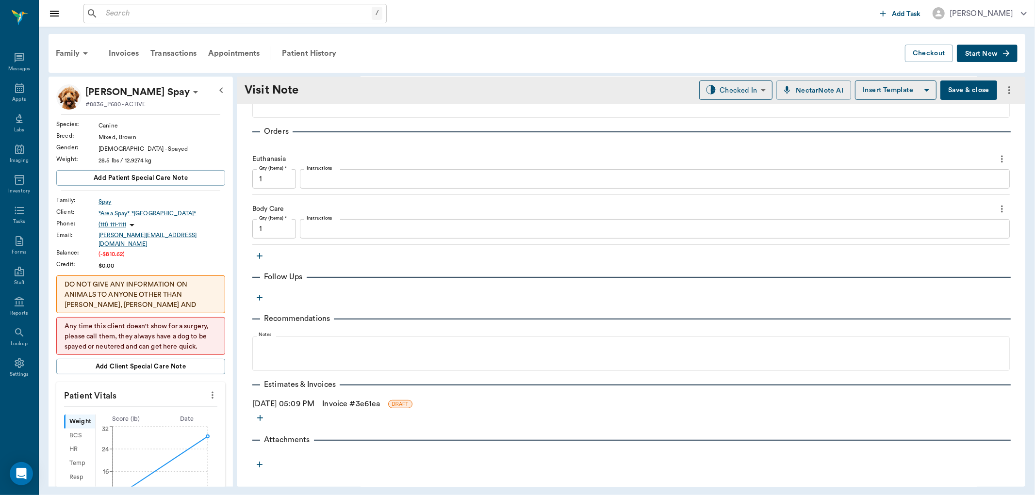
click at [347, 403] on link "Invoice # 3e61ea" at bounding box center [351, 404] width 58 height 12
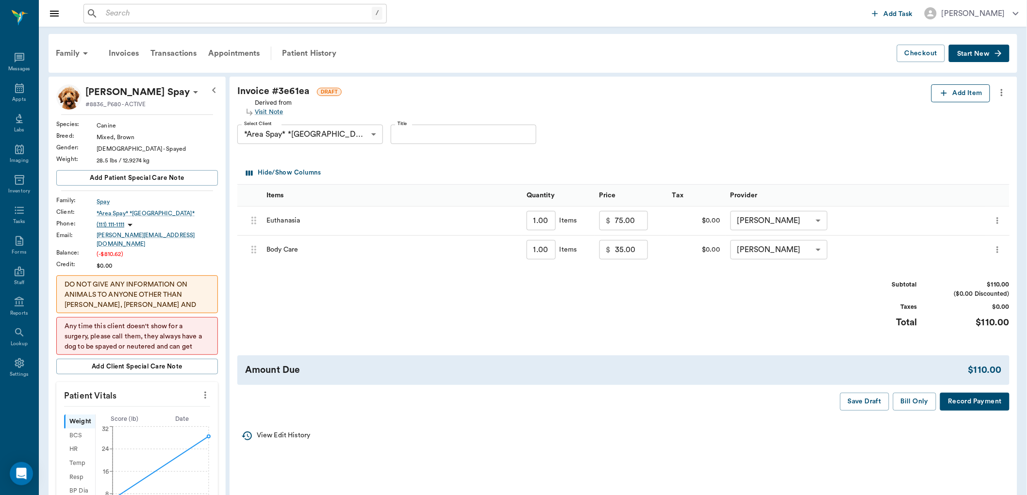
click at [962, 95] on button "Add Item" at bounding box center [960, 93] width 59 height 18
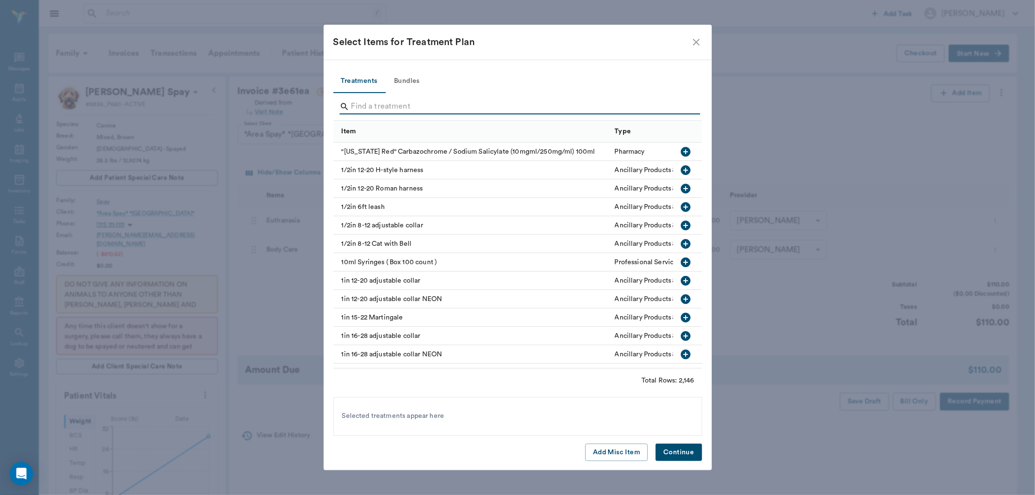
click at [393, 104] on input "Search" at bounding box center [518, 107] width 334 height 16
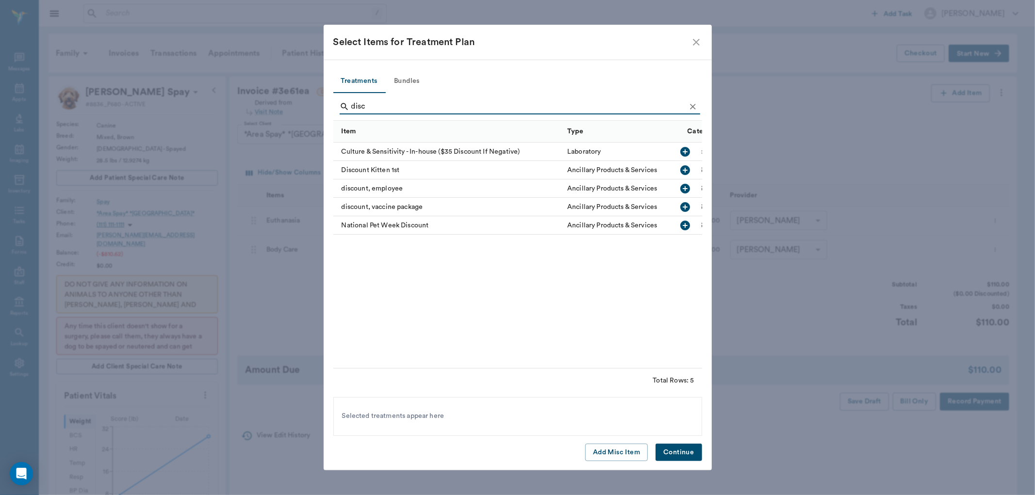
type input "disc"
click at [673, 455] on button "Continue" at bounding box center [678, 453] width 46 height 18
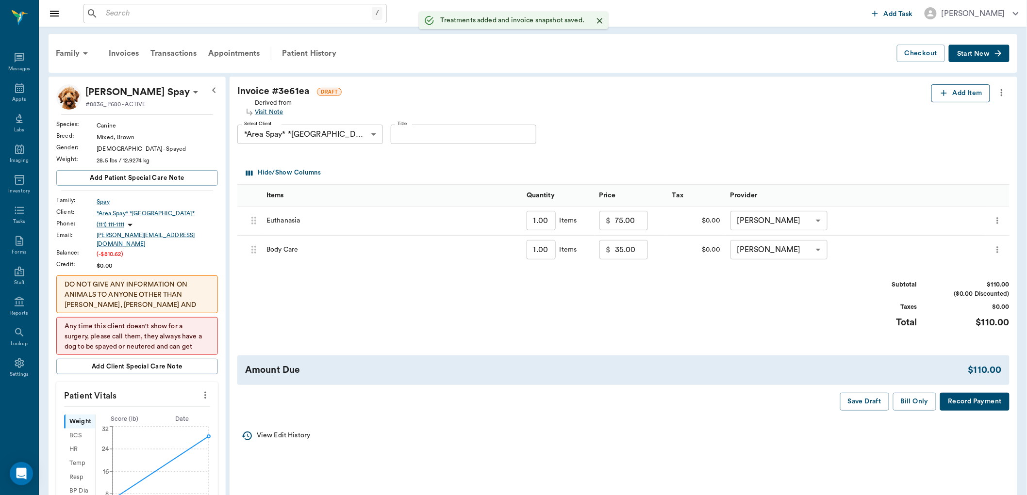
click at [964, 94] on button "Add Item" at bounding box center [960, 93] width 59 height 18
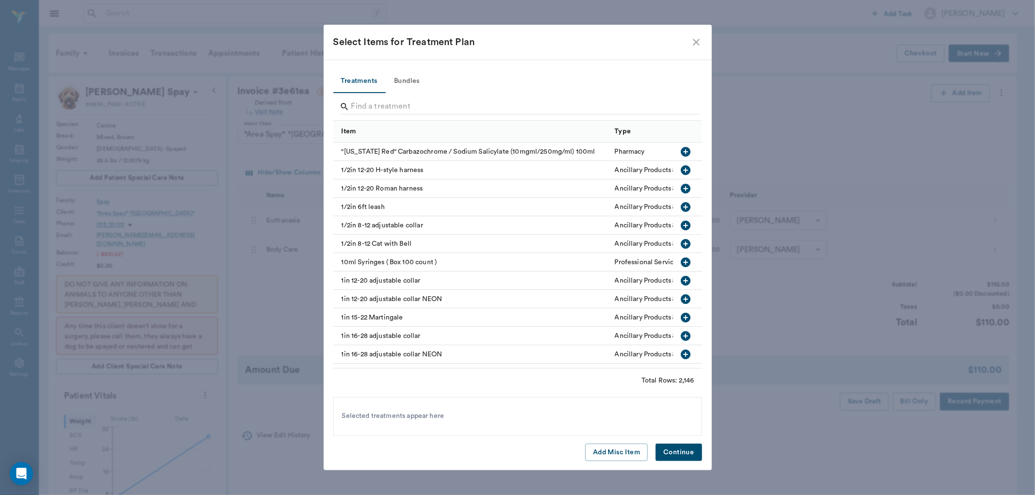
click at [454, 416] on div "Selected treatments appear here" at bounding box center [517, 416] width 351 height 10
click at [618, 453] on button "Add Misc Item" at bounding box center [616, 453] width 63 height 18
click at [607, 454] on button "Add Misc Item" at bounding box center [616, 453] width 63 height 18
click at [684, 453] on button "Continue" at bounding box center [678, 453] width 46 height 18
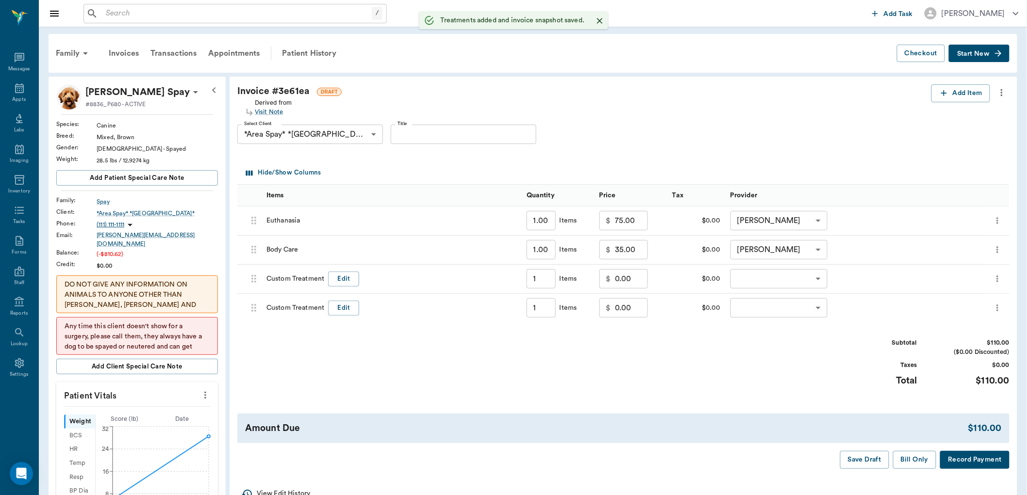
type input "1.00"
click at [1001, 309] on icon "more" at bounding box center [997, 308] width 10 height 12
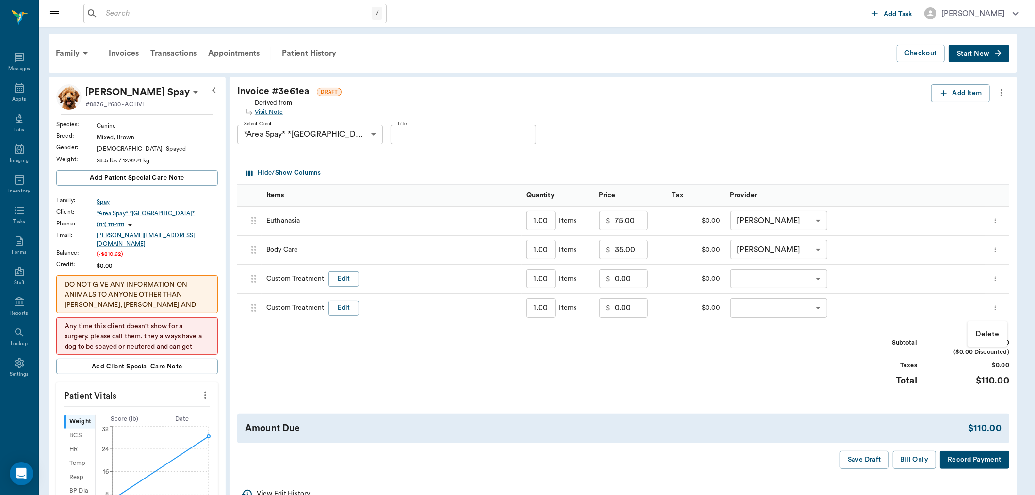
click at [987, 336] on p "Delete" at bounding box center [987, 334] width 24 height 12
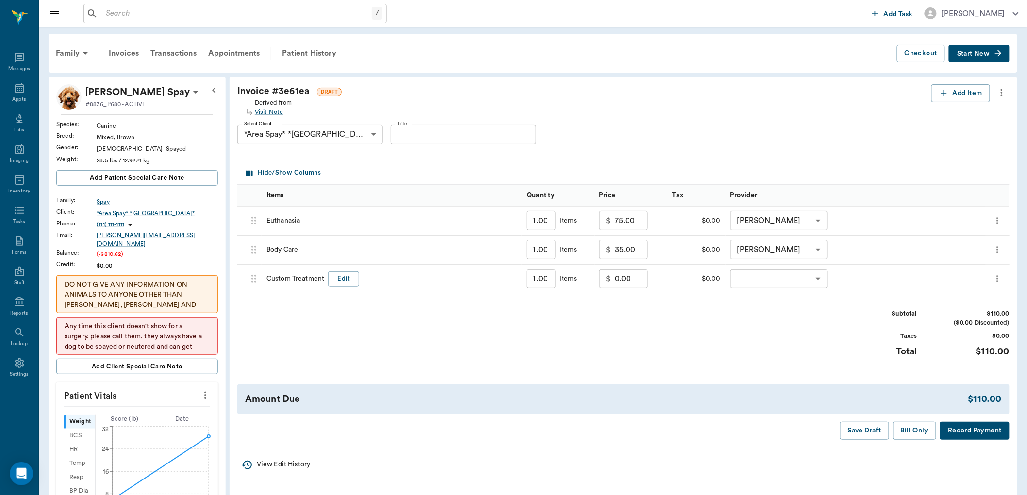
click at [634, 283] on input "0.00" at bounding box center [631, 278] width 33 height 19
type input "-33.00"
click at [807, 274] on body "/ ​ Add Task [PERSON_NAME] Nectar Messages Appts Labs Imaging Inventory Tasks F…" at bounding box center [517, 383] width 1035 height 766
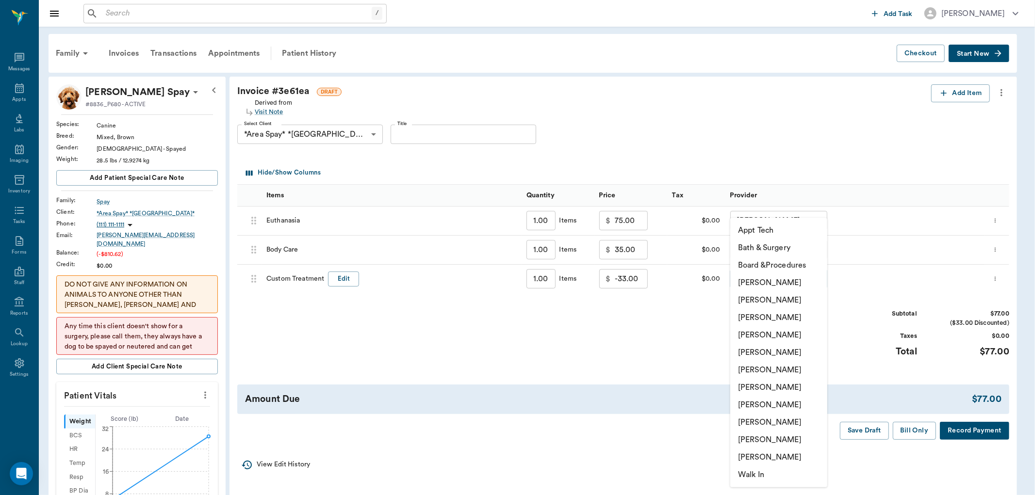
click at [782, 332] on li "[PERSON_NAME]" at bounding box center [778, 334] width 97 height 17
type input "none-63ec2f075fda476ae8351a4d"
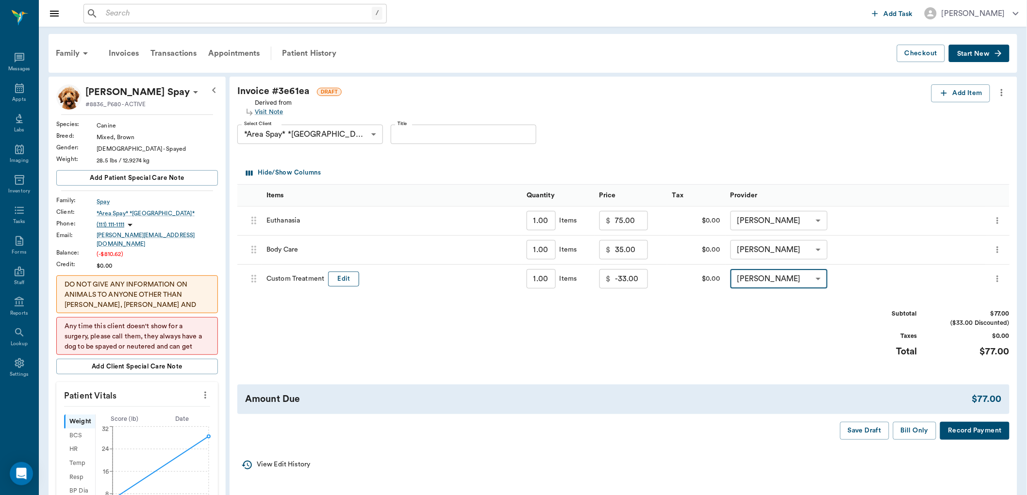
click at [342, 279] on button "Edit" at bounding box center [343, 279] width 31 height 15
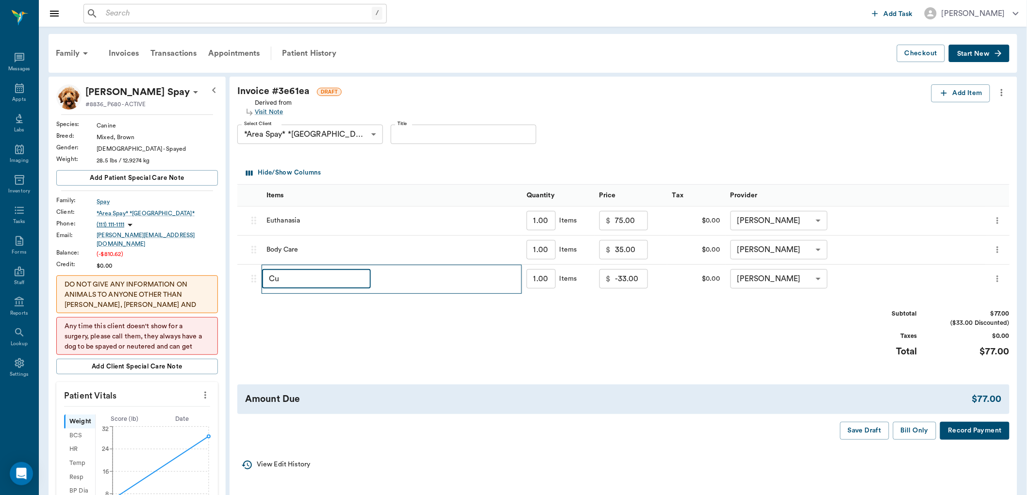
type input "C"
type input "Discount"
click at [908, 429] on button "Bill Only" at bounding box center [915, 431] width 44 height 18
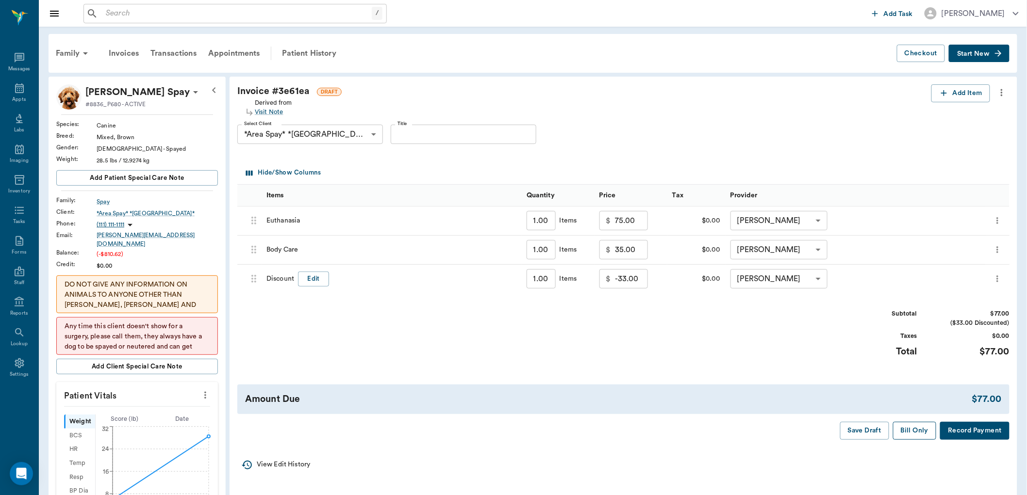
click at [905, 432] on button "Bill Only" at bounding box center [915, 431] width 44 height 18
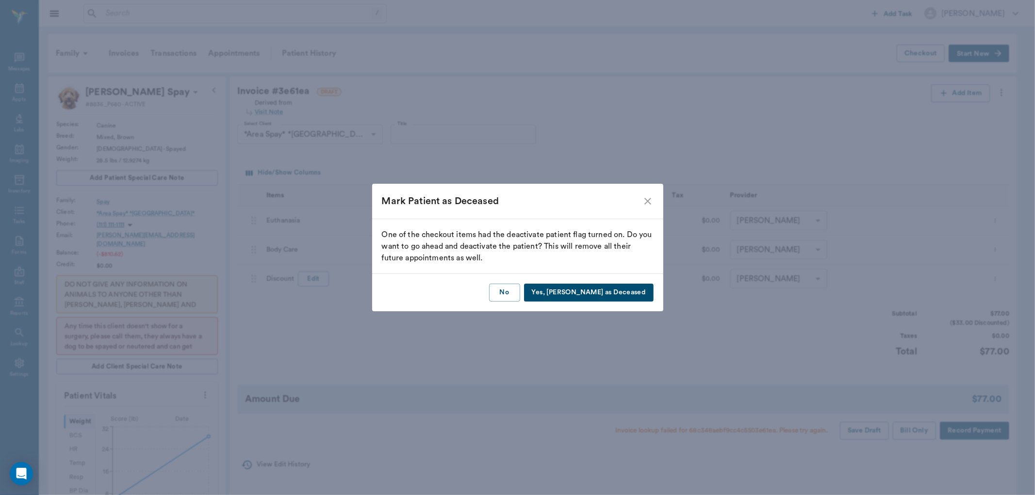
click at [596, 290] on button "Yes, [PERSON_NAME] as Deceased" at bounding box center [589, 293] width 130 height 18
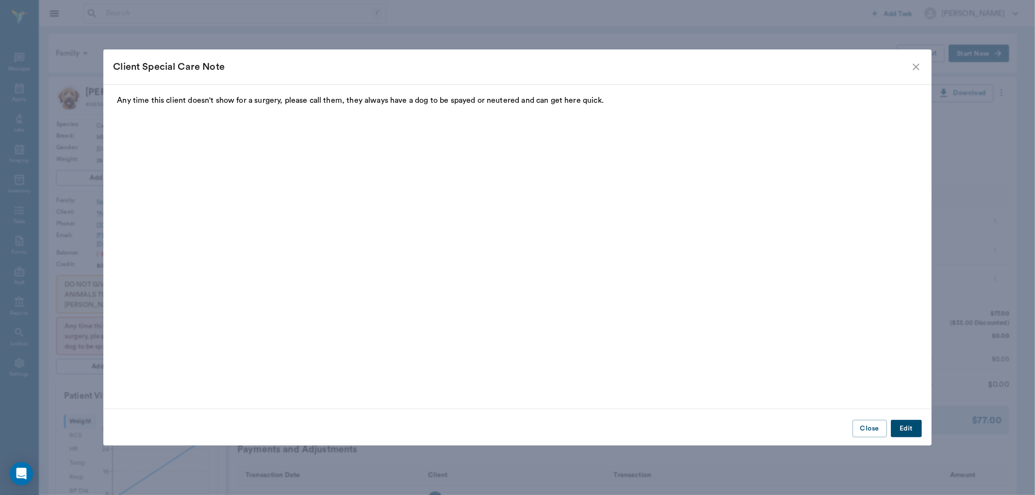
click at [872, 424] on button "Close" at bounding box center [869, 429] width 34 height 18
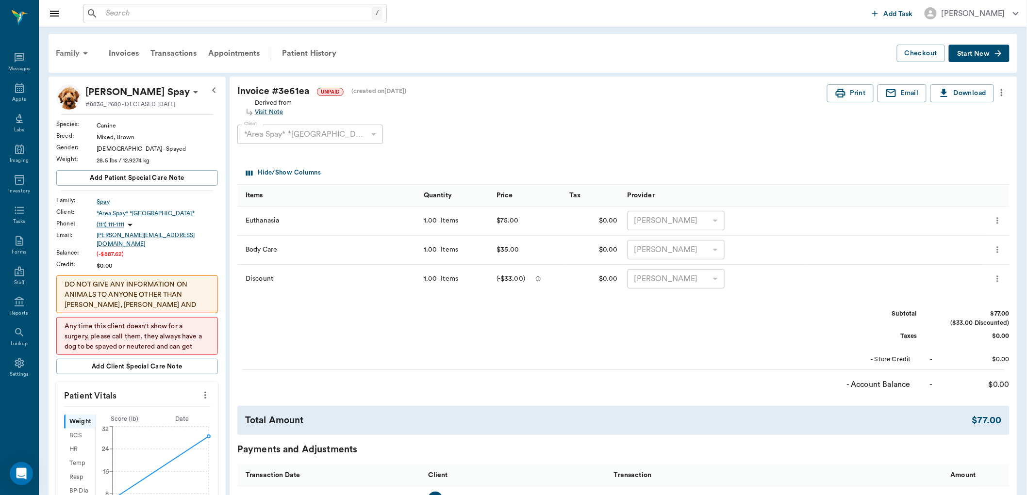
click at [75, 51] on div "Family" at bounding box center [73, 53] width 47 height 23
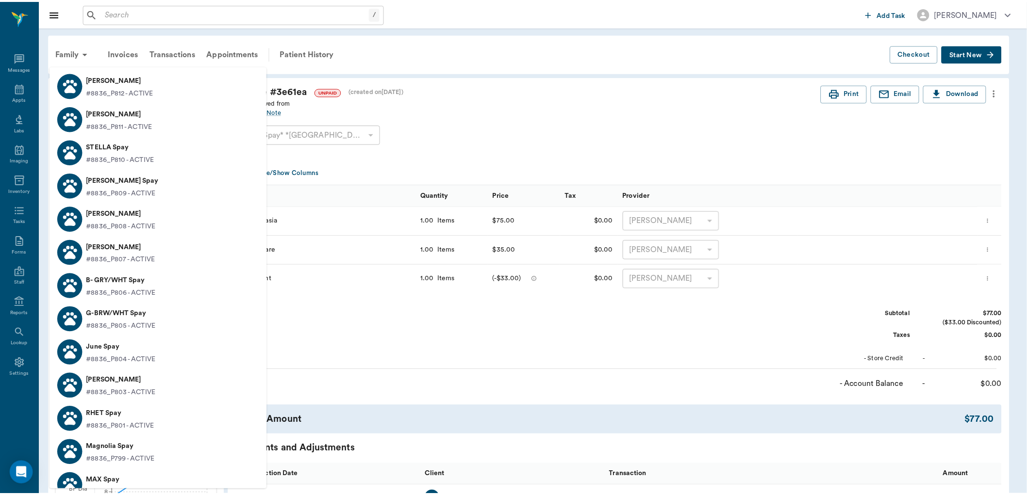
scroll to position [1455, 0]
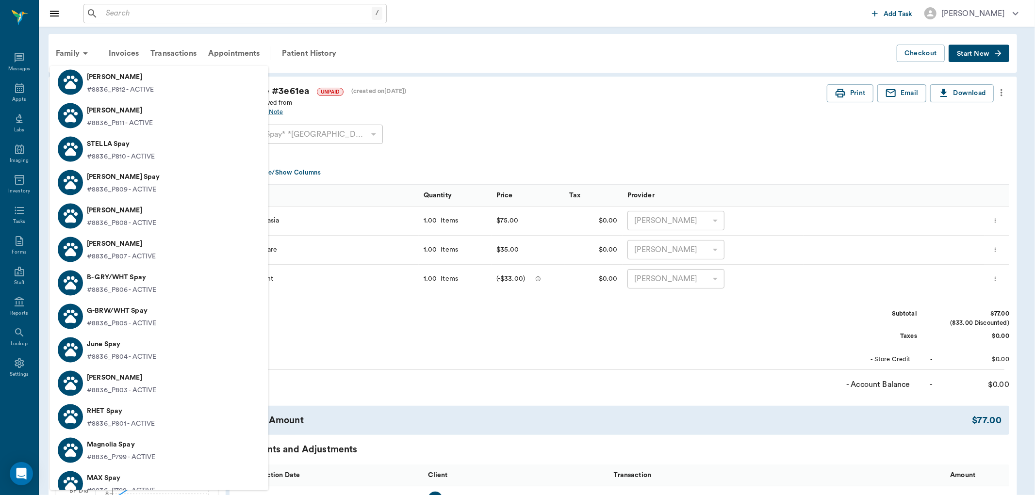
click at [186, 16] on div at bounding box center [517, 247] width 1035 height 495
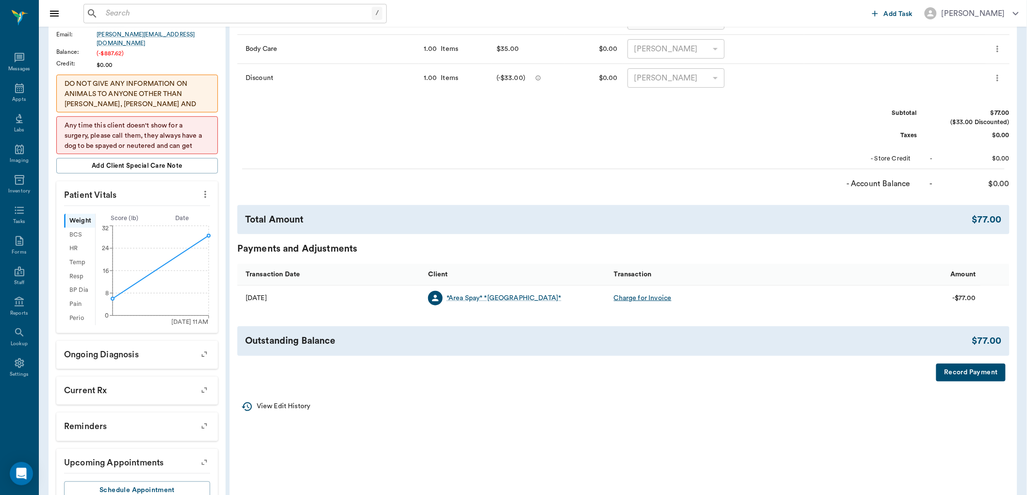
scroll to position [230, 0]
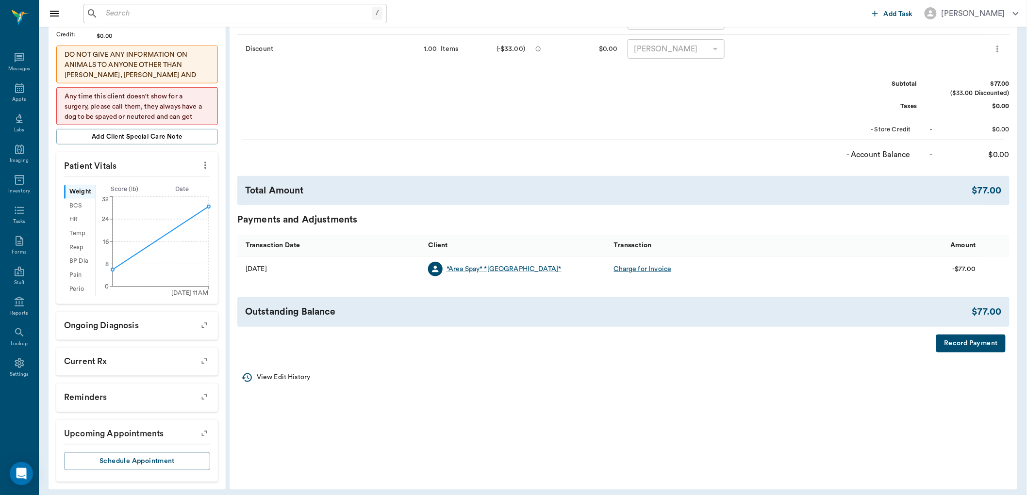
click at [175, 11] on input "text" at bounding box center [237, 14] width 270 height 14
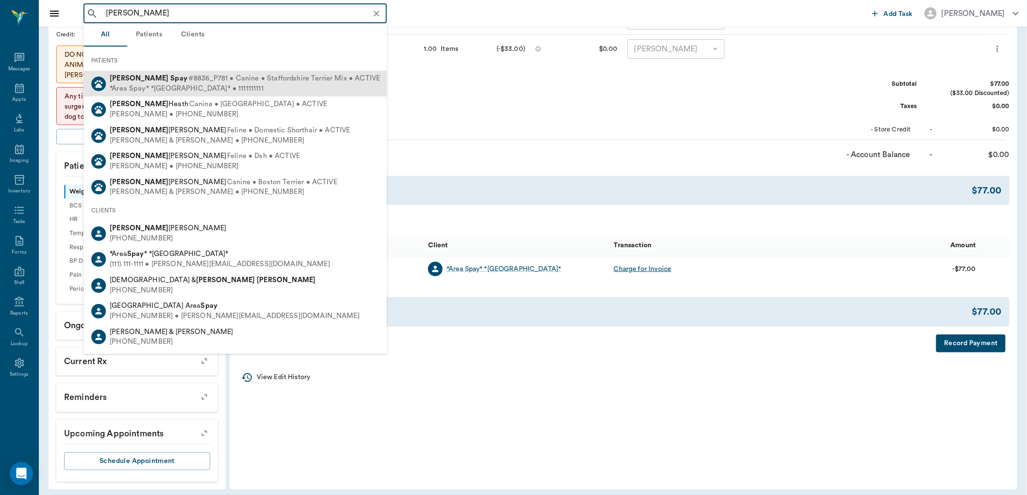
click at [203, 85] on div "*Area Spay* *Atlanta* • 1111111111" at bounding box center [245, 89] width 270 height 10
type input "leo spay"
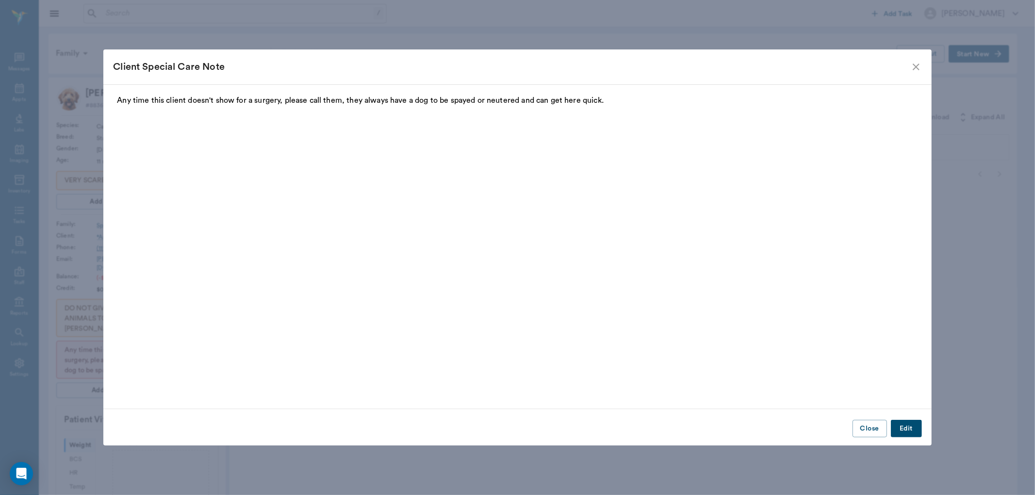
click at [865, 426] on button "Close" at bounding box center [869, 429] width 34 height 18
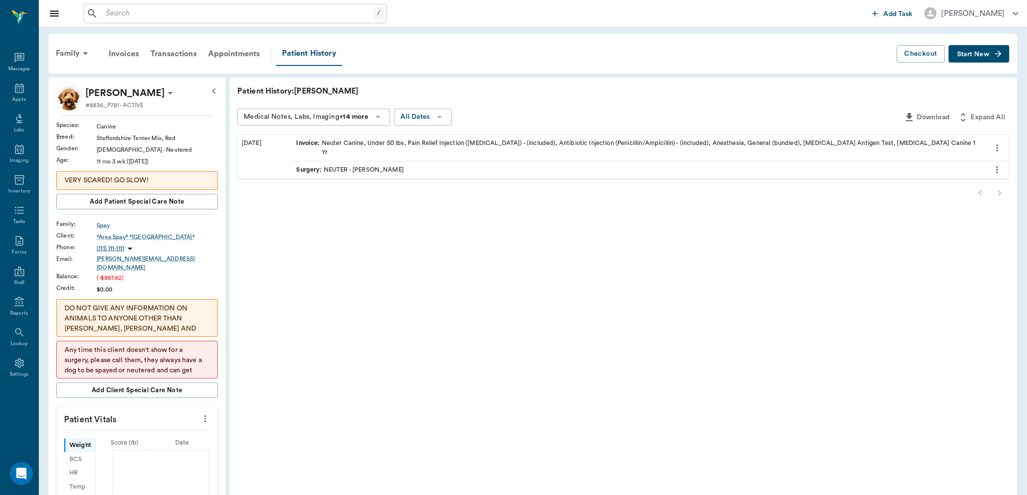
click at [992, 45] on button "Start New" at bounding box center [978, 54] width 61 height 18
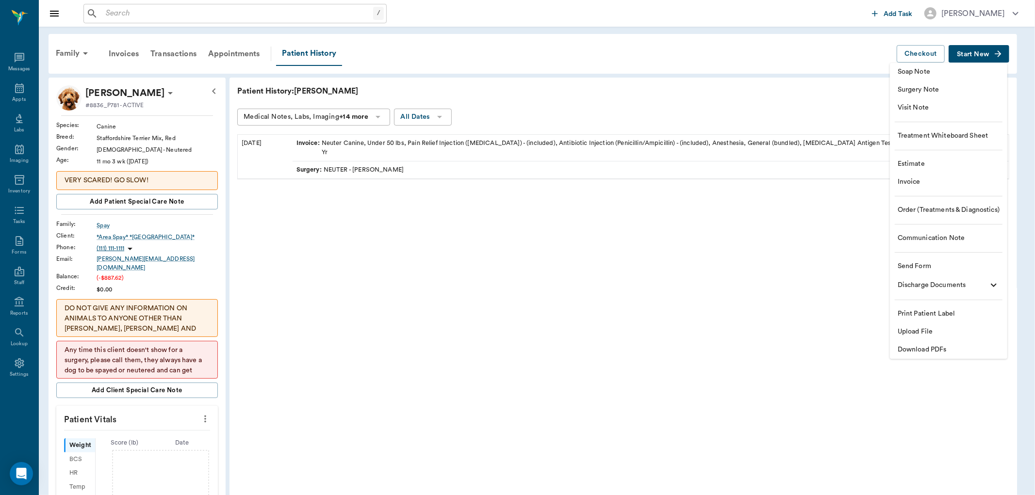
click at [933, 109] on span "Visit Note" at bounding box center [948, 108] width 102 height 10
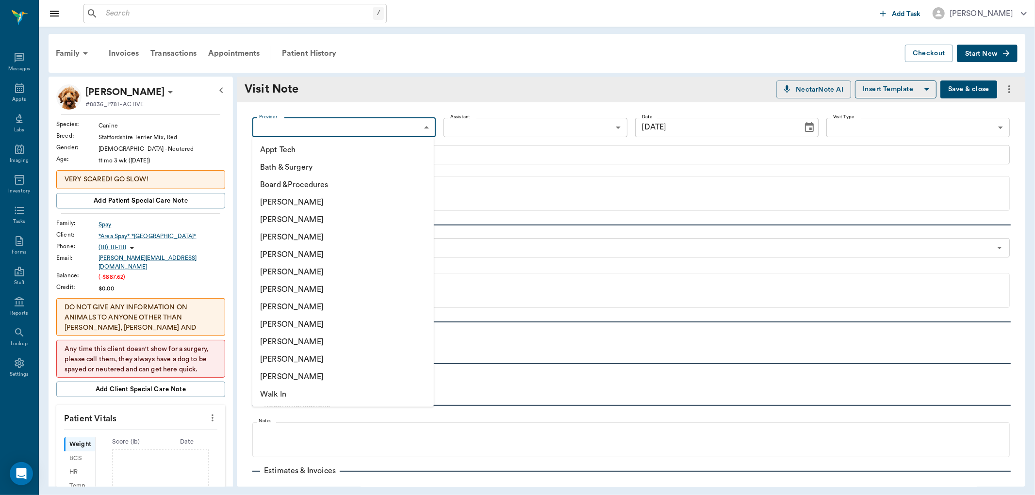
click at [406, 127] on body "/ ​ Add Task Dr. Bert Ellsworth Nectar Messages Appts Labs Imaging Inventory Ta…" at bounding box center [517, 247] width 1035 height 495
click at [304, 256] on li "[PERSON_NAME]" at bounding box center [342, 254] width 181 height 17
type input "63ec2f075fda476ae8351a4d"
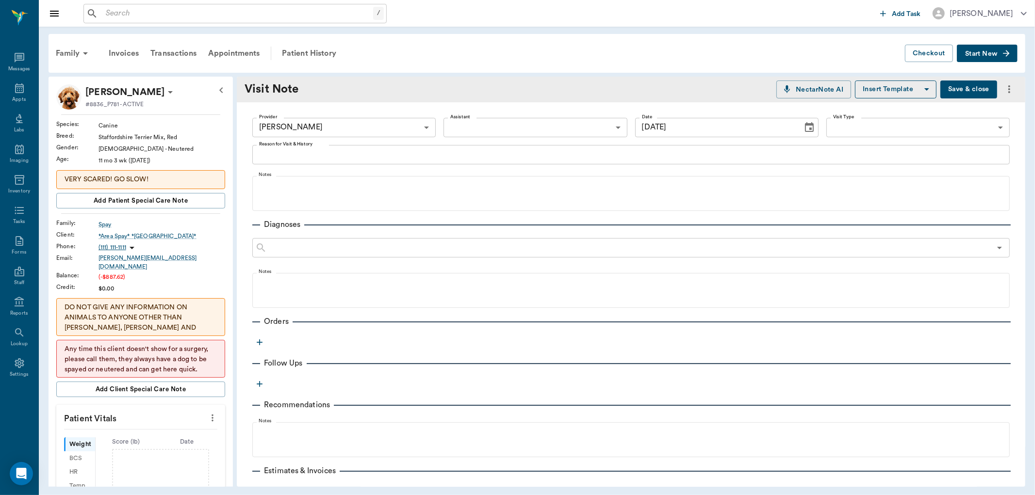
click at [258, 341] on icon "button" at bounding box center [260, 343] width 10 height 10
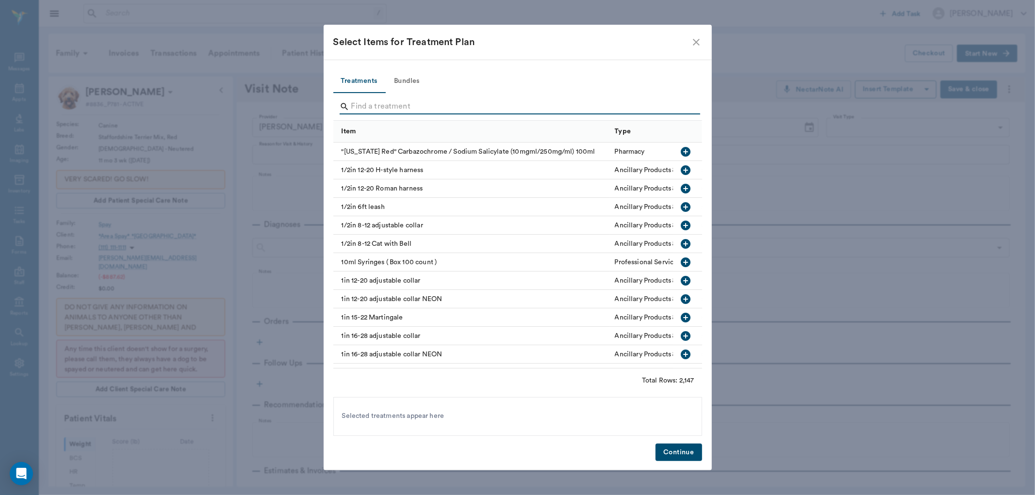
click at [390, 109] on input "Search" at bounding box center [518, 107] width 334 height 16
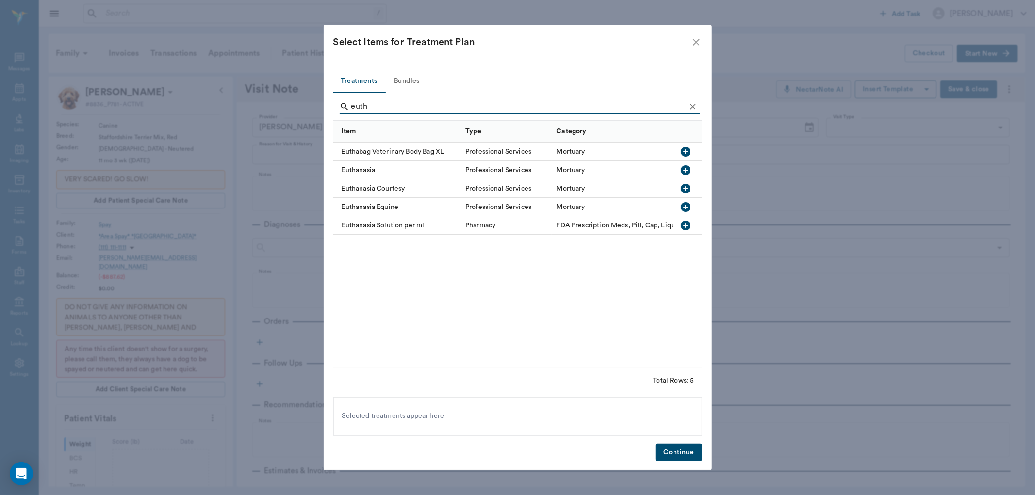
click at [688, 170] on icon "button" at bounding box center [686, 170] width 10 height 10
type input "e"
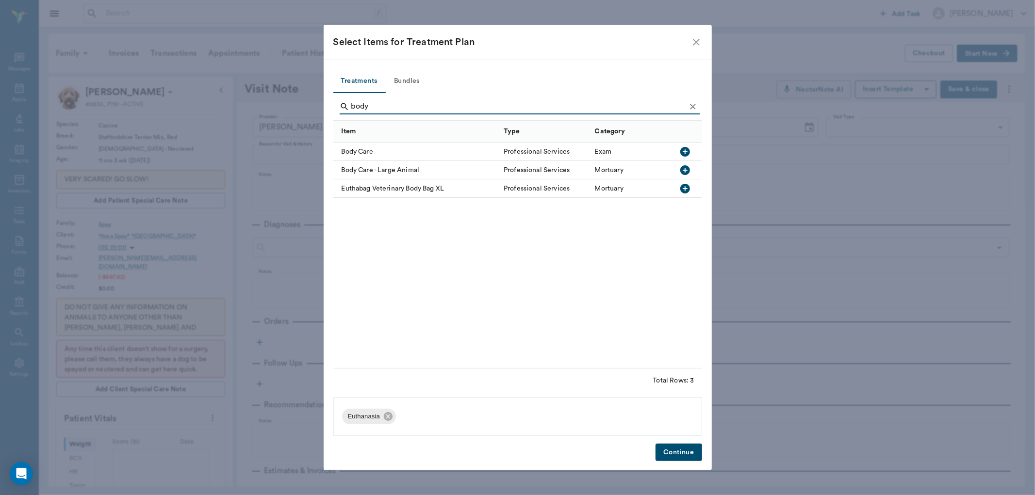
type input "body"
click at [687, 154] on icon "button" at bounding box center [685, 152] width 10 height 10
click at [668, 455] on button "Continue" at bounding box center [678, 453] width 46 height 18
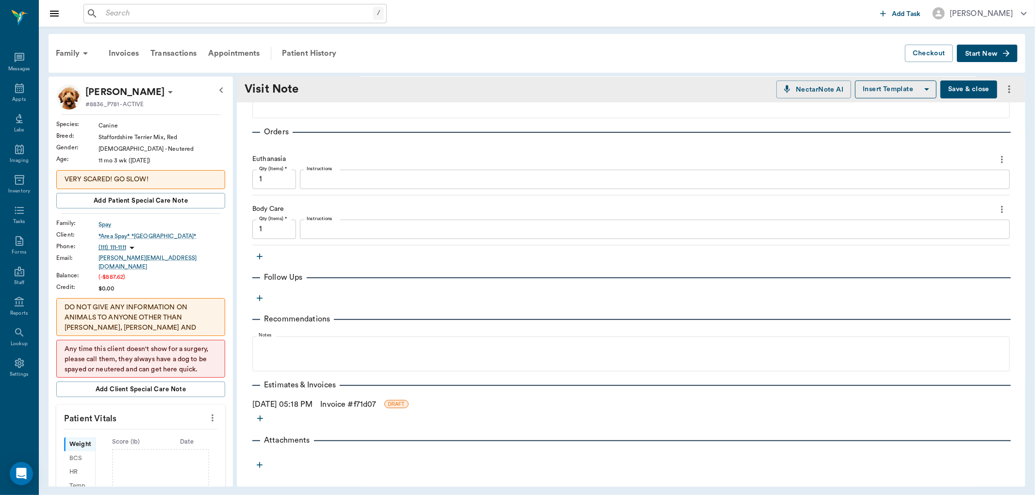
scroll to position [190, 0]
click at [345, 403] on link "Invoice # f71d07" at bounding box center [348, 404] width 56 height 12
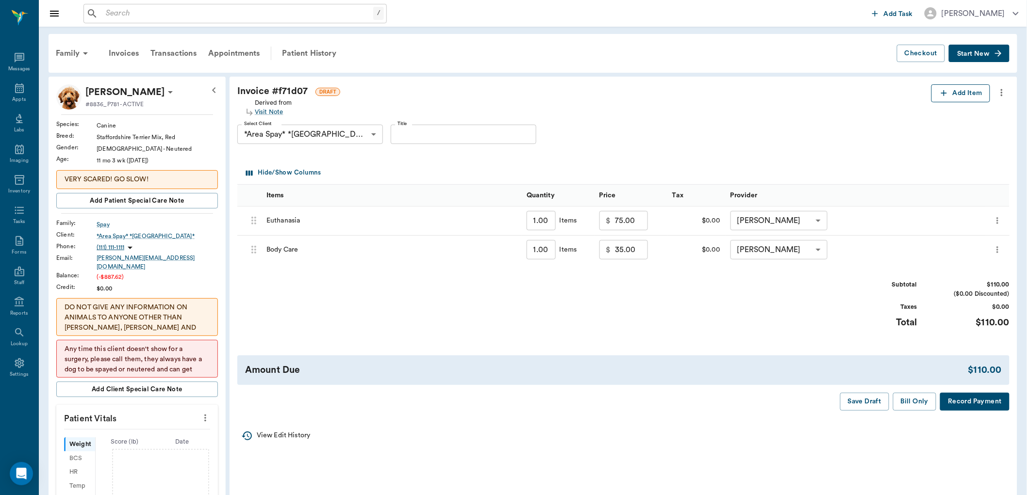
click at [962, 93] on button "Add Item" at bounding box center [960, 93] width 59 height 18
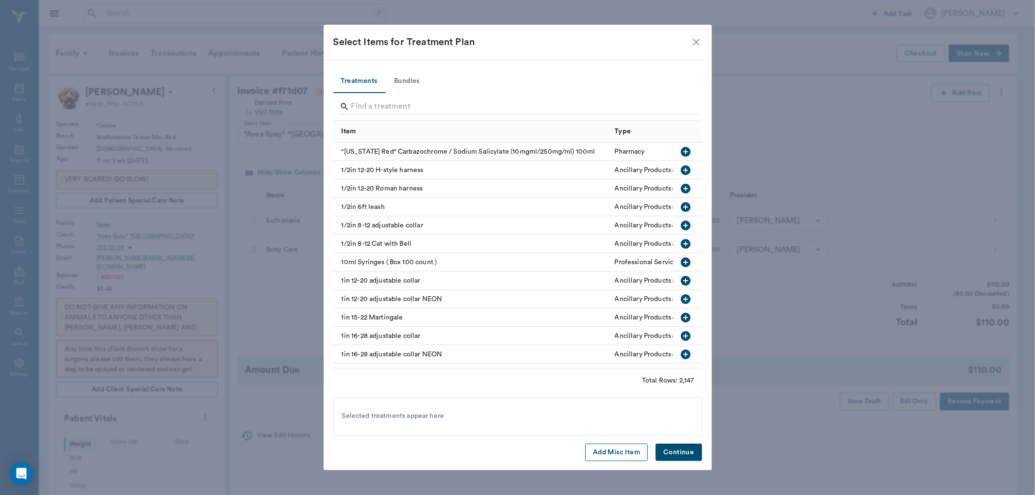
click at [610, 454] on button "Add Misc Item" at bounding box center [616, 453] width 63 height 18
click at [677, 456] on button "Continue" at bounding box center [678, 453] width 46 height 18
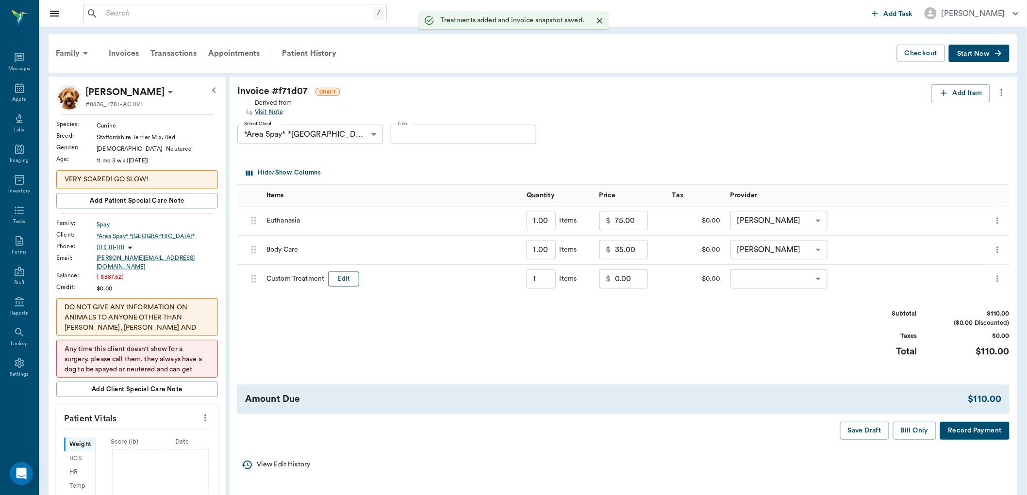
type input "1.00"
click at [343, 282] on button "Edit" at bounding box center [343, 279] width 31 height 15
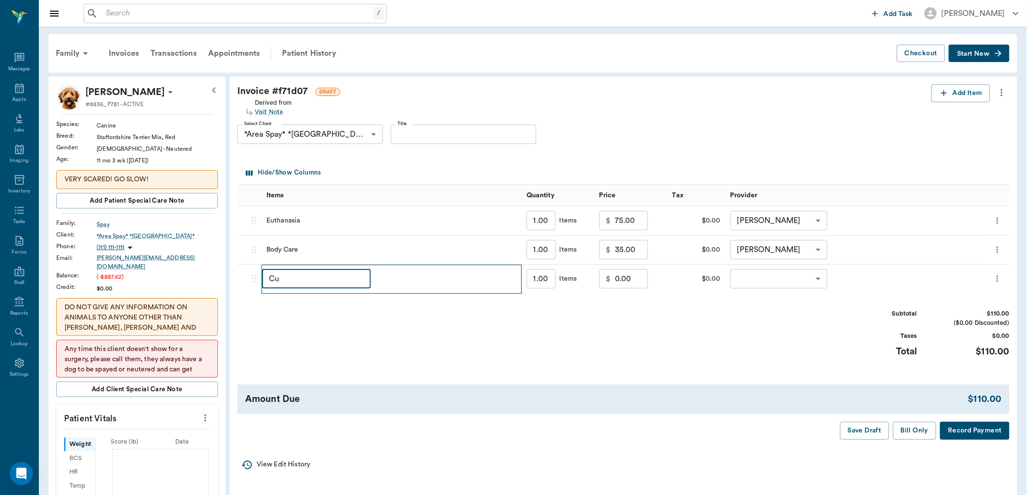
type input "C"
type input "discount"
click at [624, 284] on input "0.00" at bounding box center [631, 278] width 33 height 19
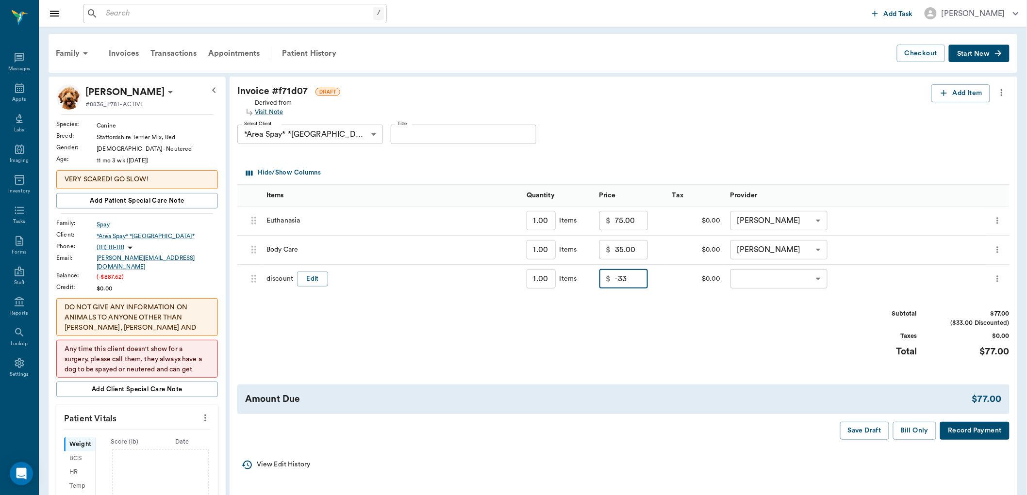
type input "-33.00"
click at [782, 276] on body "/ ​ Add Task Dr. Bert Ellsworth Nectar Messages Appts Labs Imaging Inventory Ta…" at bounding box center [513, 394] width 1027 height 789
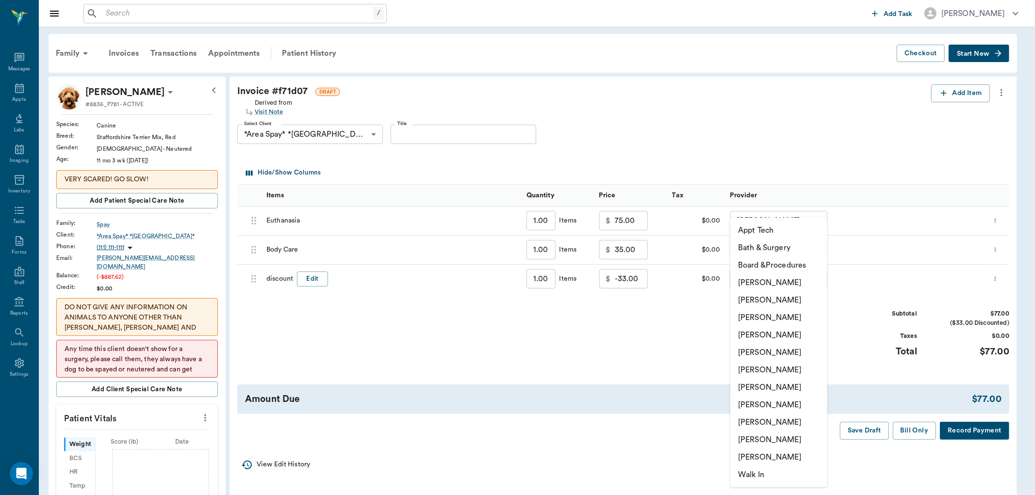
click at [773, 332] on li "[PERSON_NAME]" at bounding box center [778, 334] width 97 height 17
type input "none-63ec2f075fda476ae8351a4d"
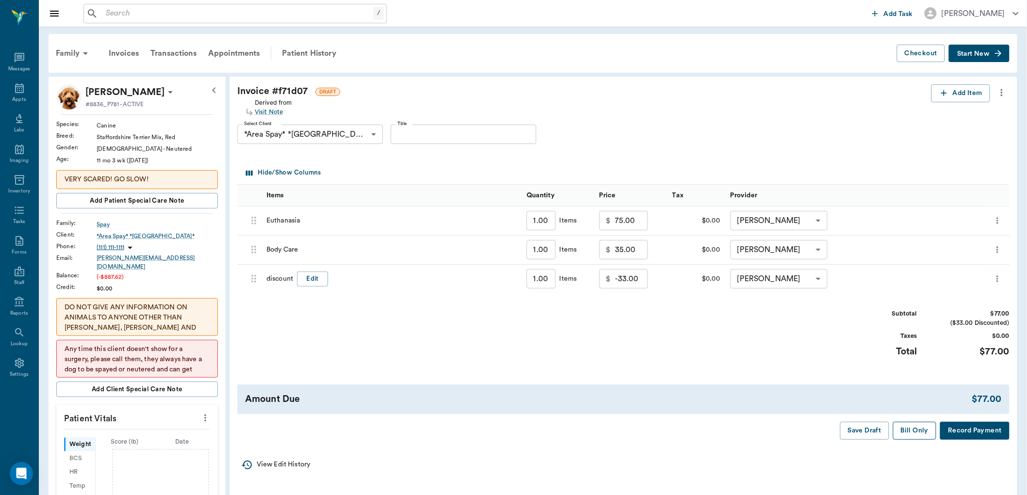
click at [903, 435] on button "Bill Only" at bounding box center [915, 431] width 44 height 18
click at [915, 430] on button "Bill Only" at bounding box center [915, 431] width 44 height 18
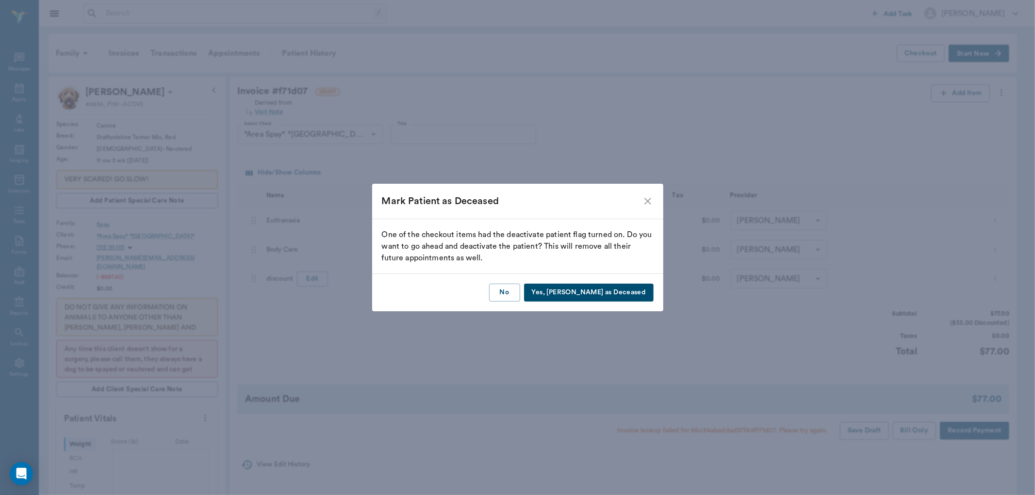
click at [619, 288] on button "Yes, [PERSON_NAME] as Deceased" at bounding box center [589, 293] width 130 height 18
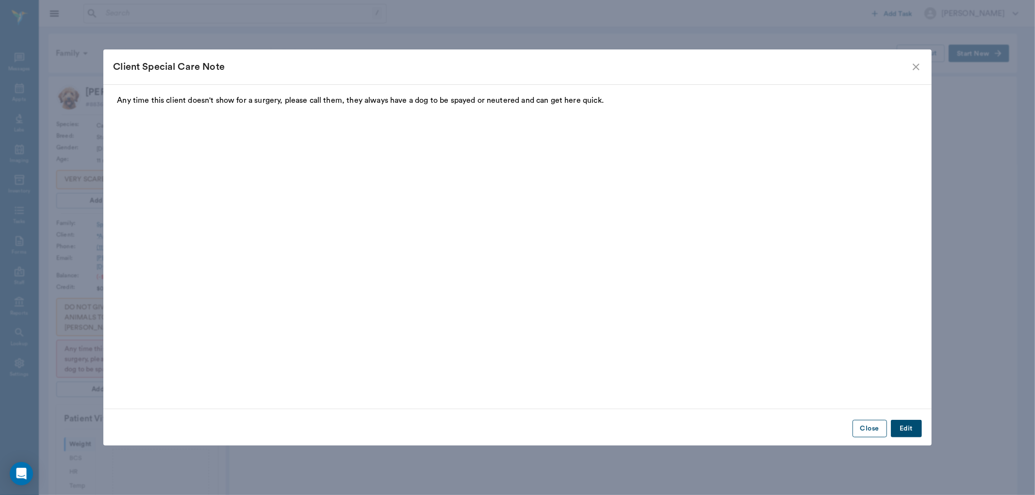
click at [865, 429] on button "Close" at bounding box center [869, 429] width 34 height 18
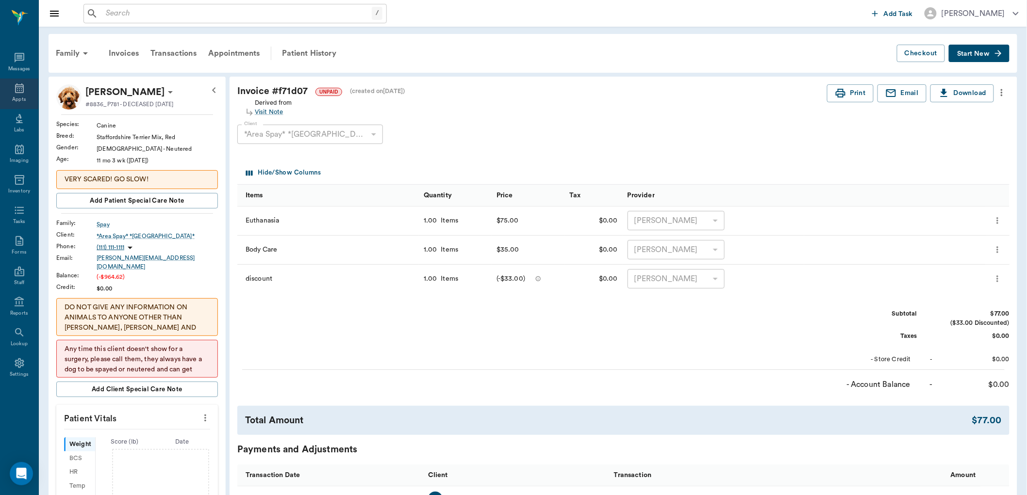
click at [19, 94] on icon at bounding box center [20, 88] width 12 height 12
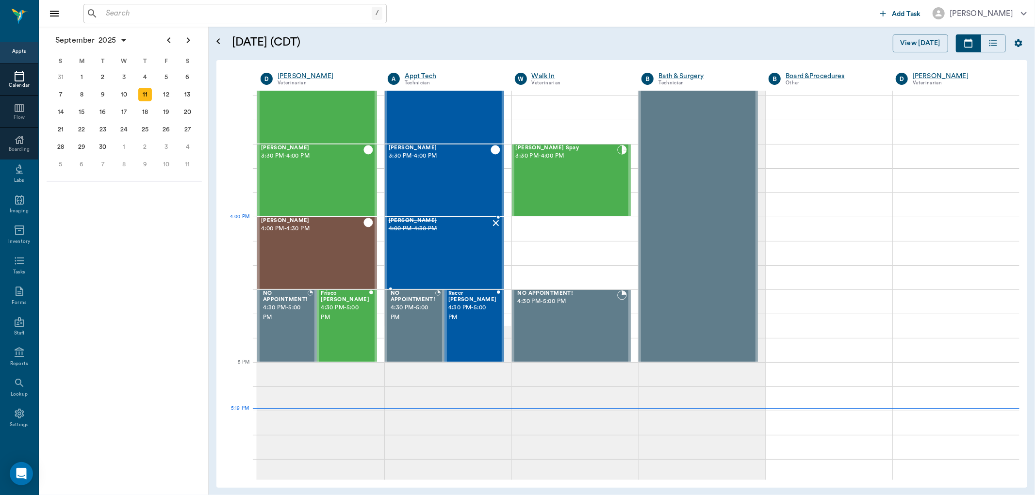
scroll to position [1042, 0]
